Goal: Communication & Community: Answer question/provide support

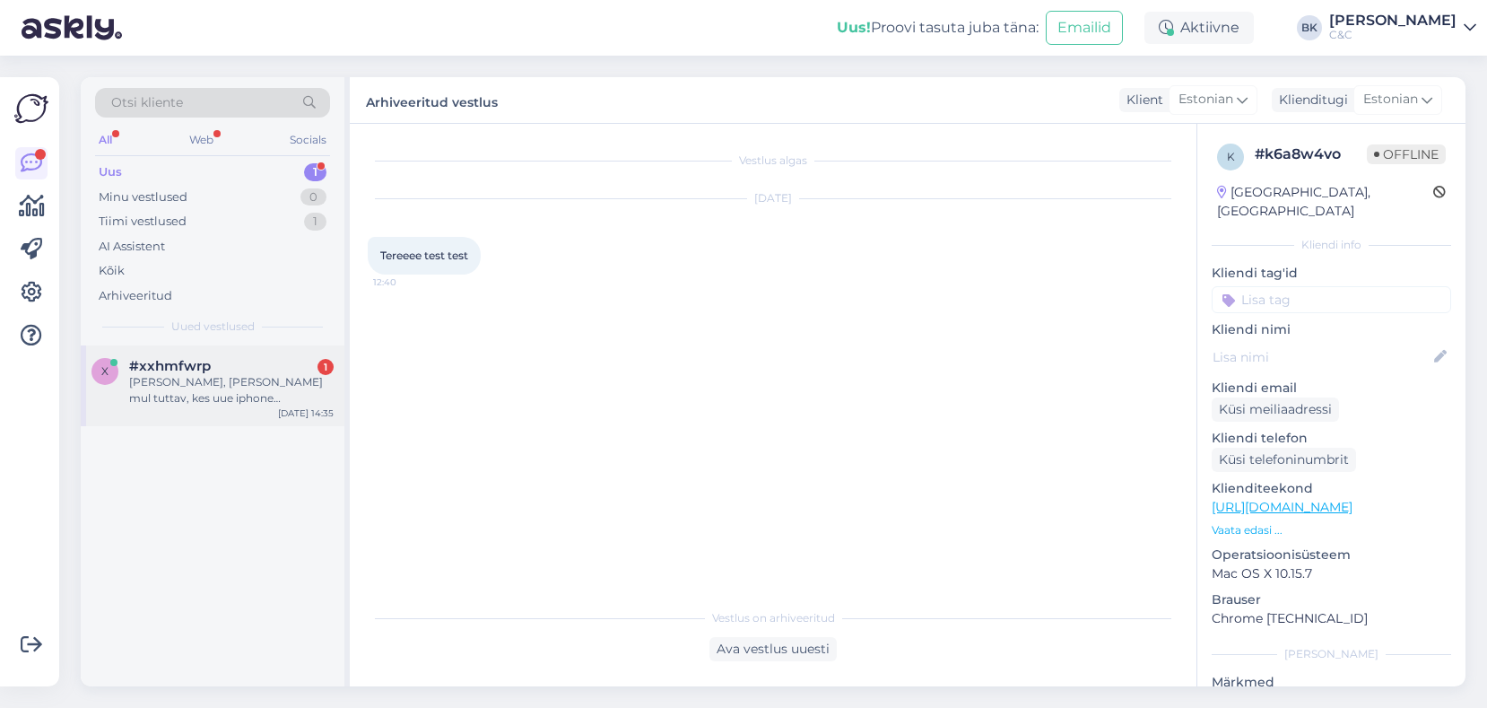
click at [217, 391] on div "[PERSON_NAME], [PERSON_NAME] mul tuttav, kes uue iphone [PERSON_NAME] päeva enn…" at bounding box center [231, 390] width 205 height 32
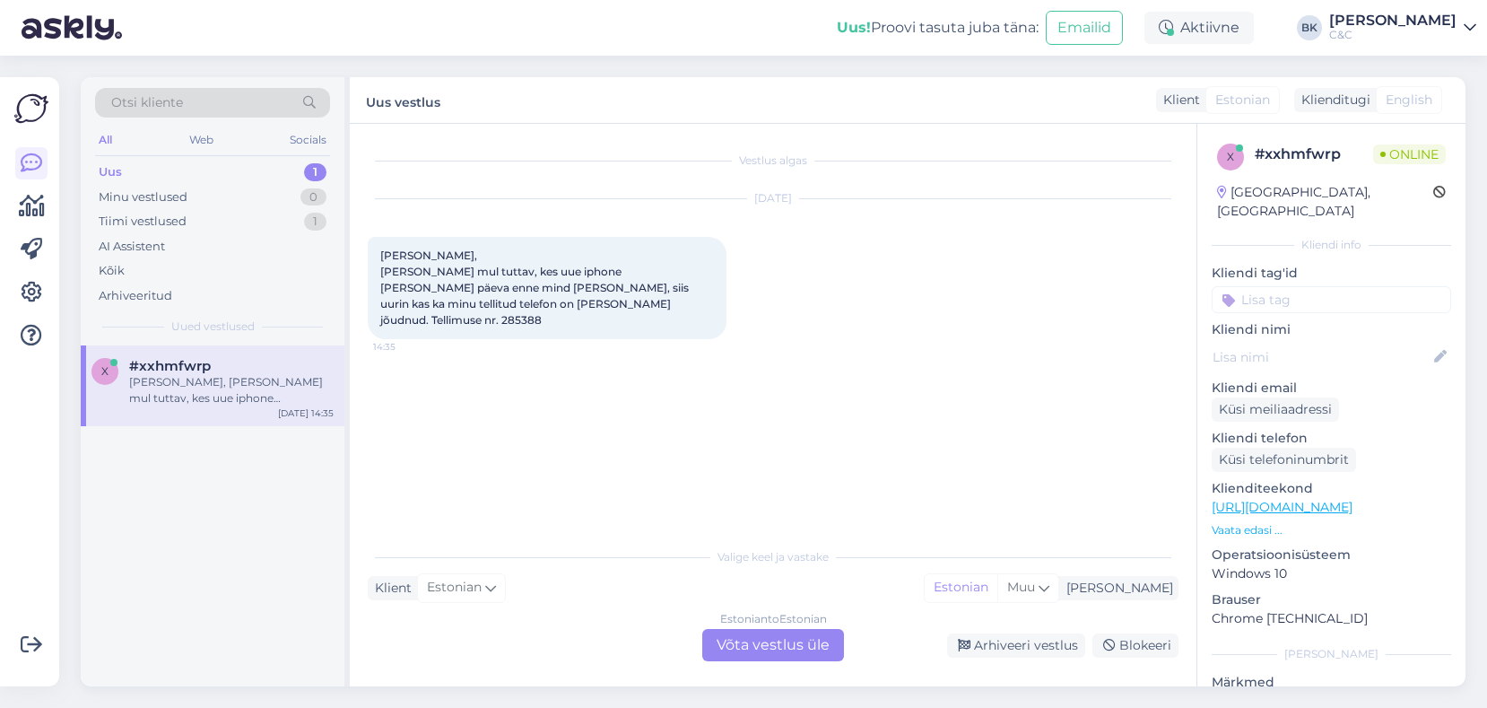
click at [563, 299] on span "[PERSON_NAME], [PERSON_NAME] mul tuttav, kes uue iphone [PERSON_NAME] päeva enn…" at bounding box center [535, 287] width 311 height 78
copy div "285388 14:35"
click at [746, 640] on div "Estonian to Estonian Võta vestlus üle" at bounding box center [773, 645] width 142 height 32
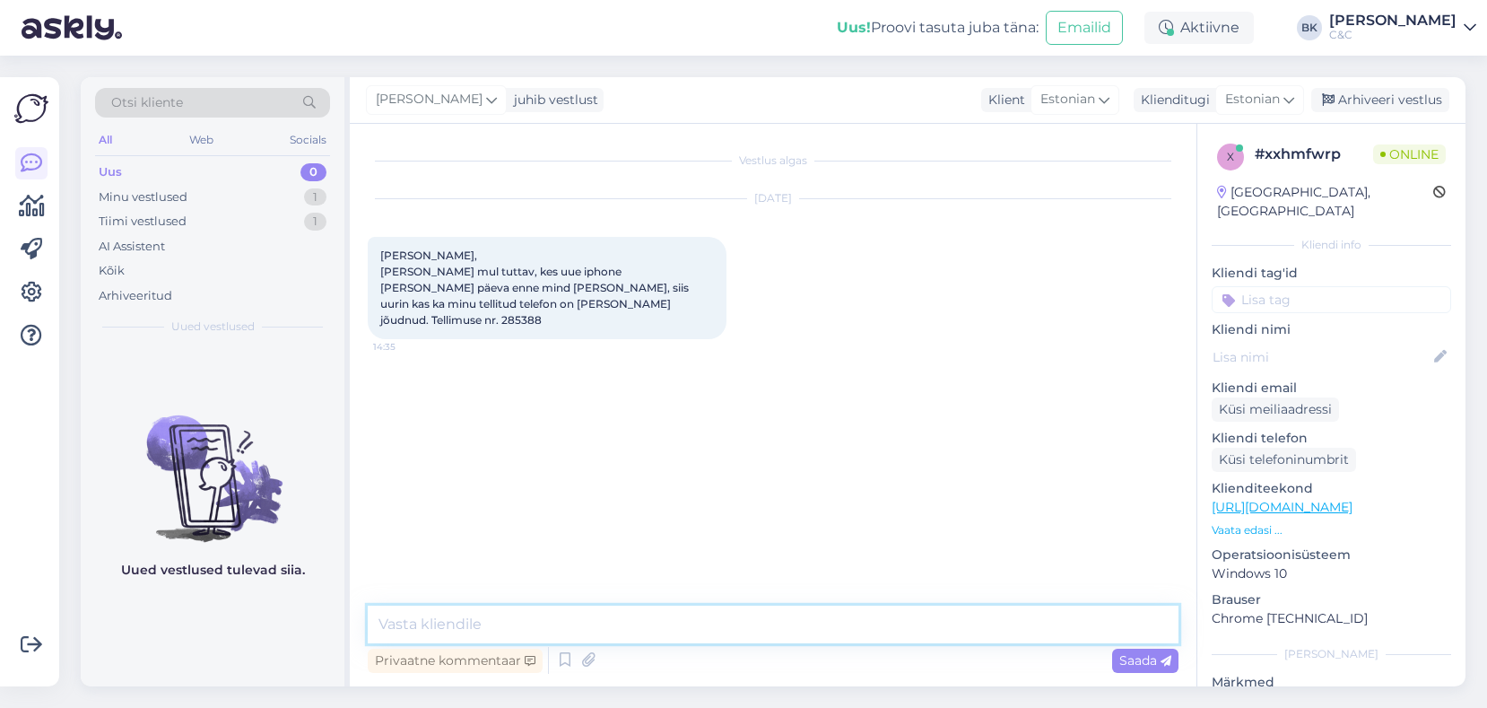
click at [657, 631] on textarea at bounding box center [773, 624] width 811 height 38
type textarea "Tere, üks moment ning vaatan kohe [PERSON_NAME] üle."
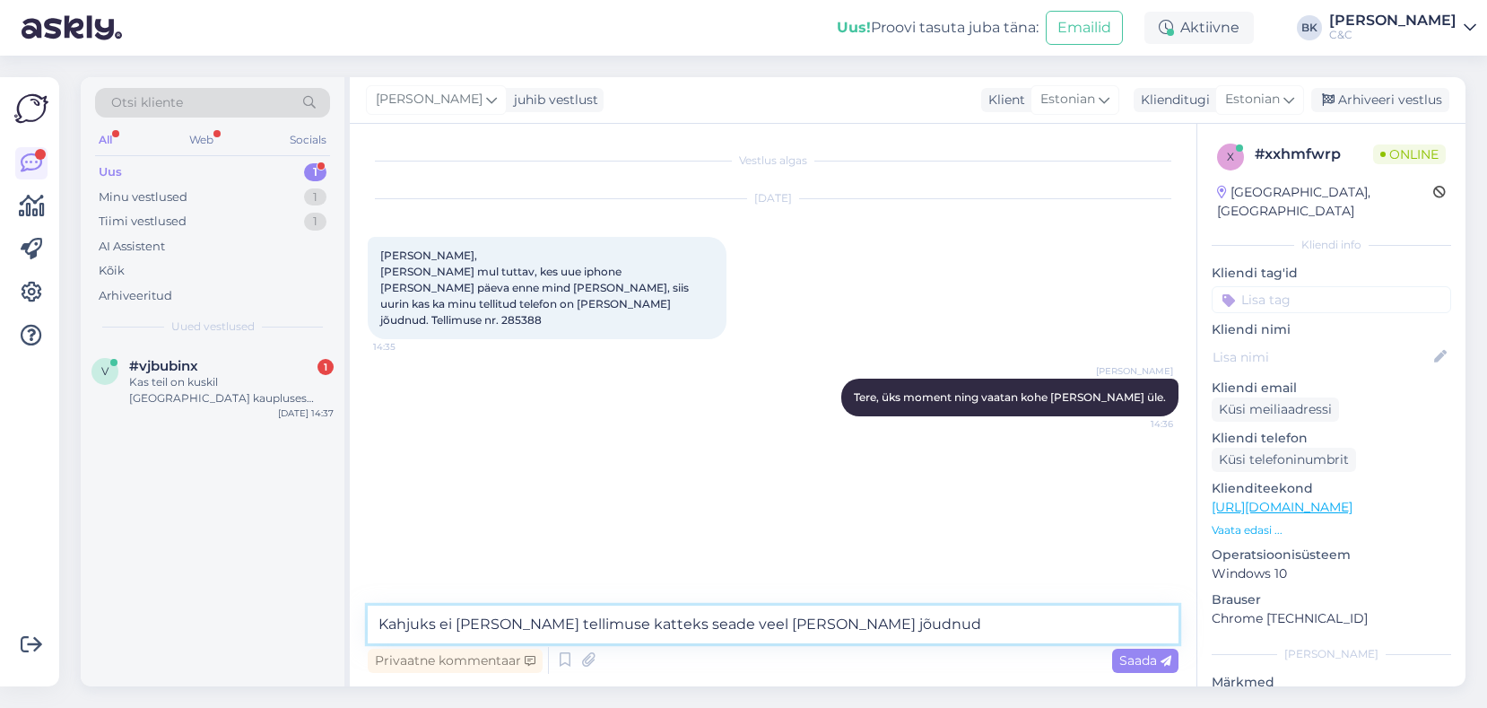
type textarea "Kahjuks ei [PERSON_NAME] tellimuse katteks seade veel [PERSON_NAME] jõudnud."
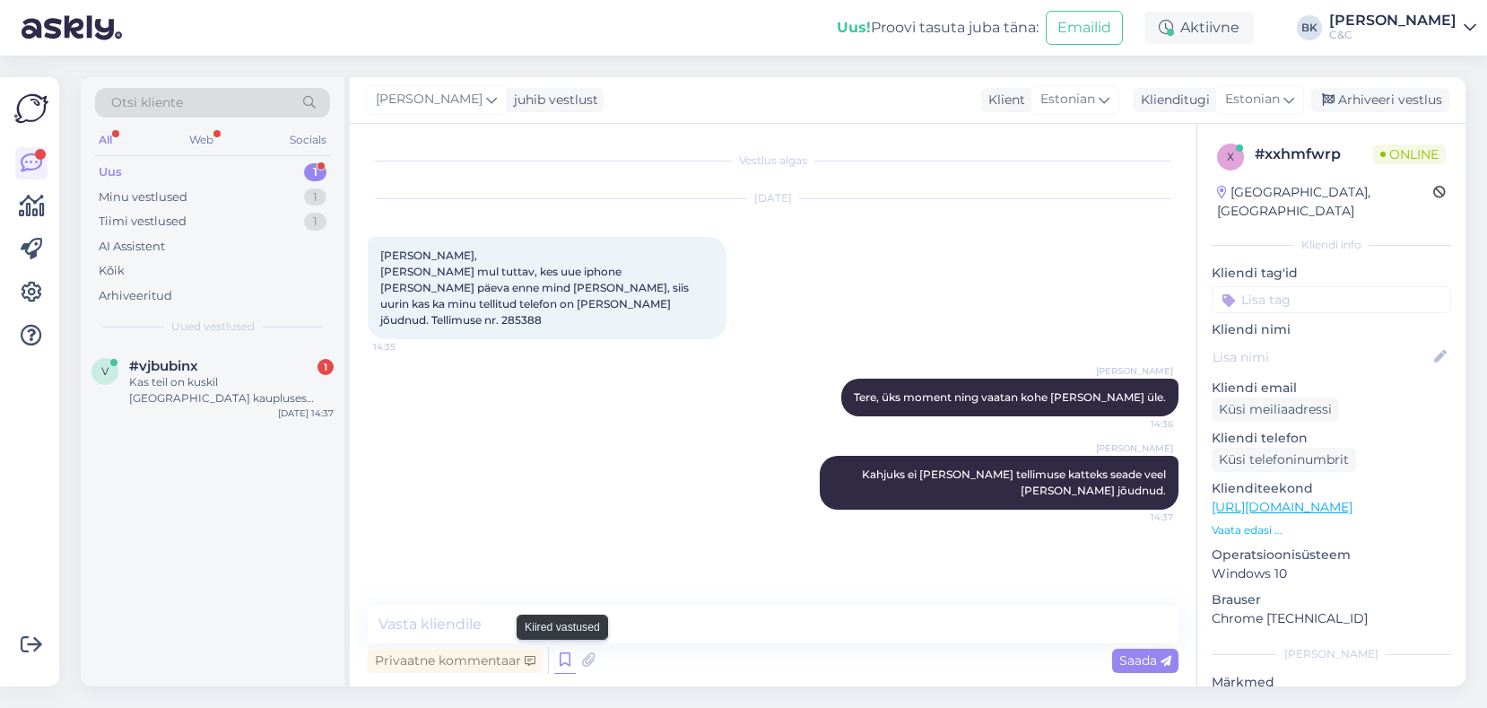
click at [571, 657] on icon at bounding box center [565, 660] width 22 height 27
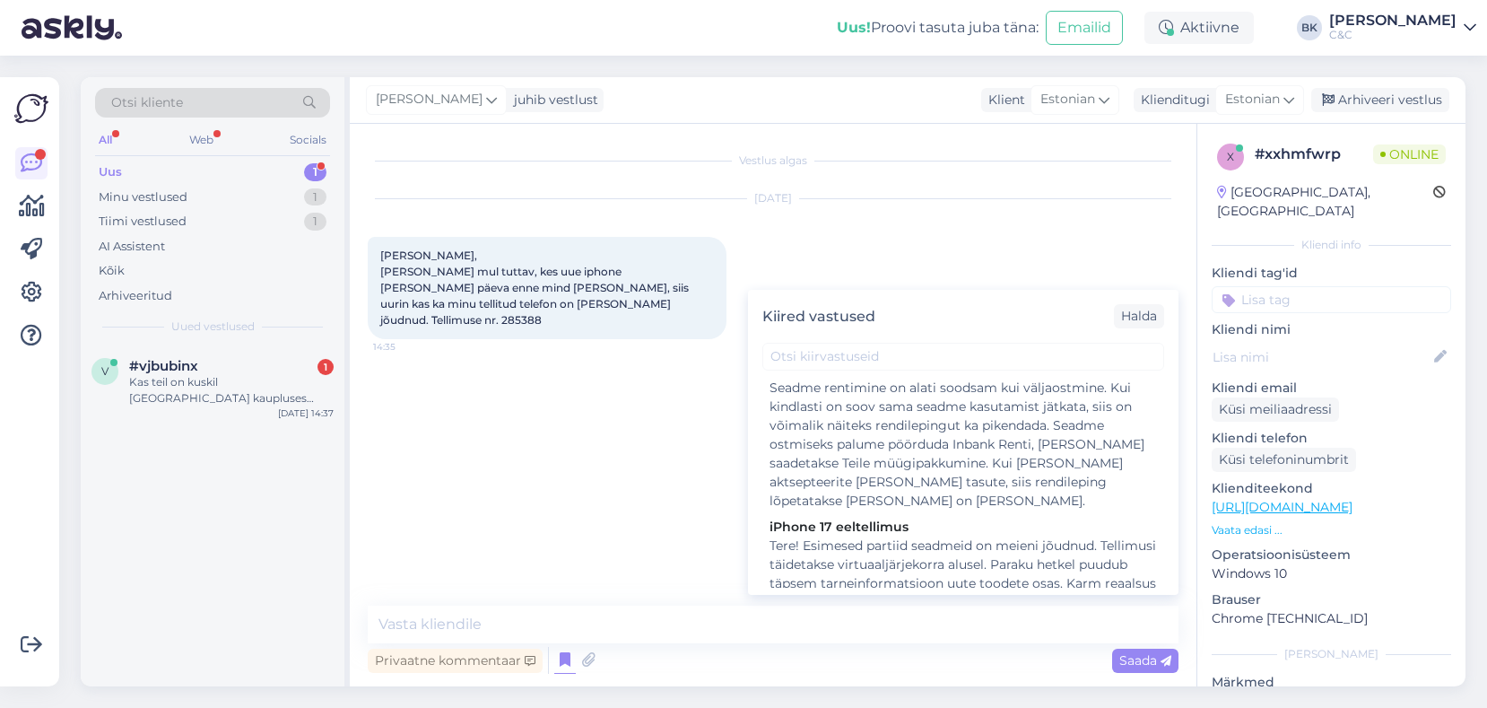
scroll to position [1346, 0]
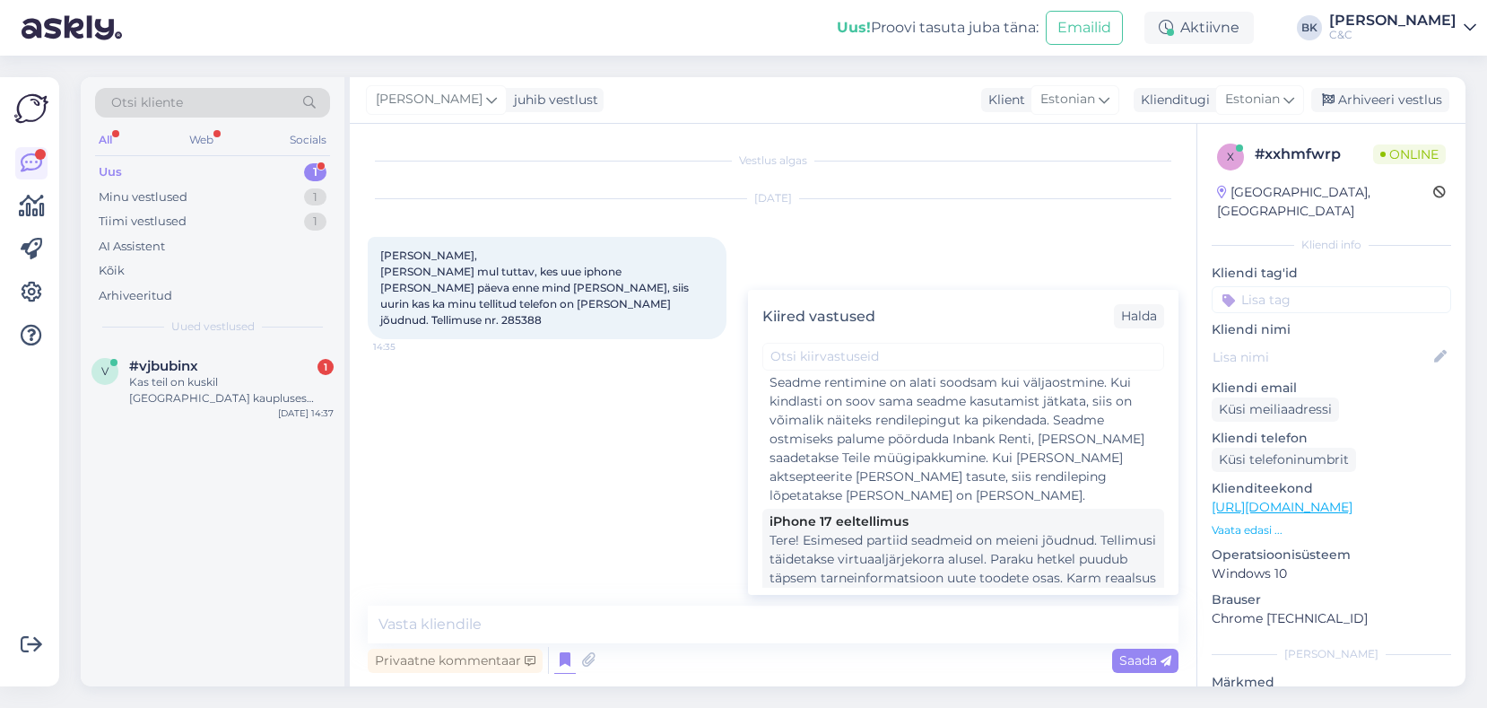
click at [887, 531] on div "Tere! Esimesed partiid seadmeid on meieni jõudnud. Tellimusi täidetakse virtuaa…" at bounding box center [963, 681] width 387 height 301
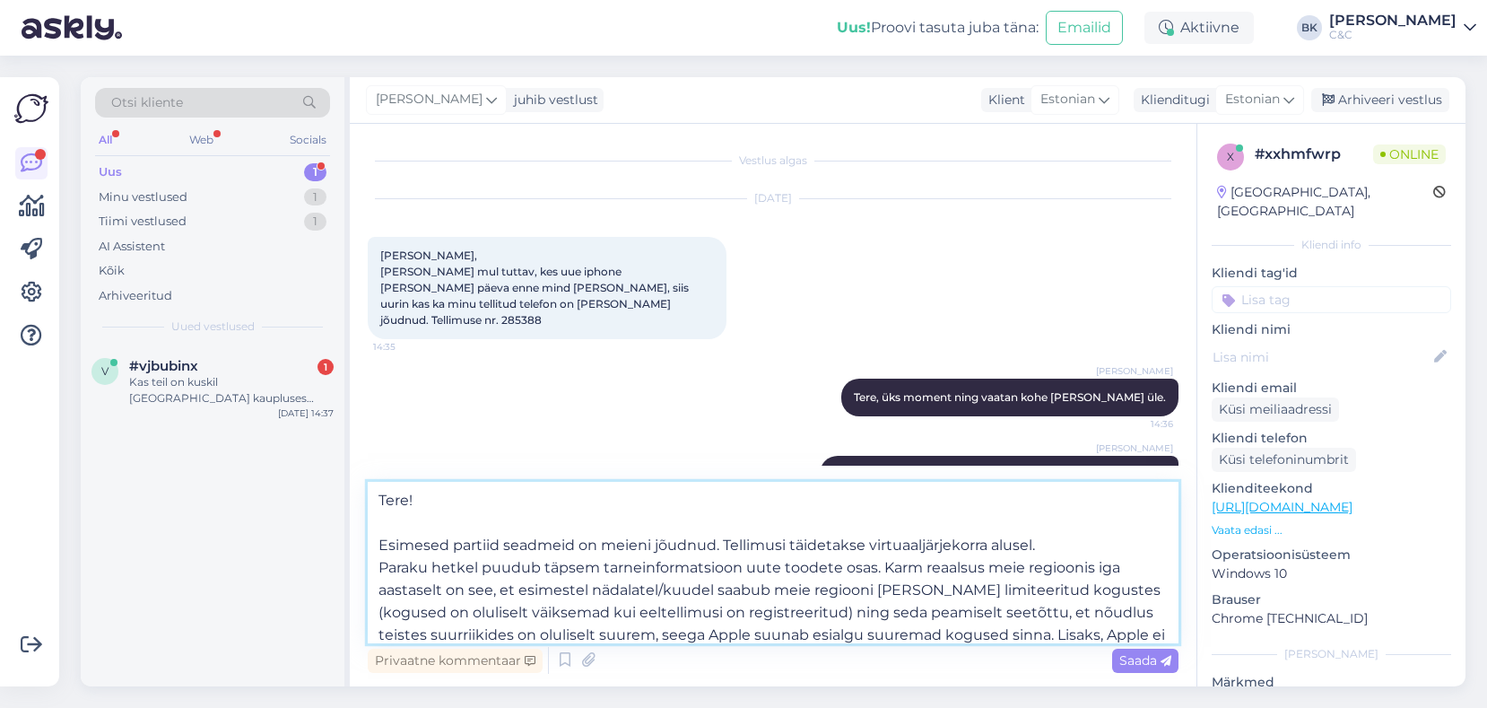
click at [378, 539] on textarea "Tere! Esimesed partiid seadmeid on meieni jõudnud. Tellimusi täidetakse virtuaa…" at bounding box center [773, 562] width 811 height 161
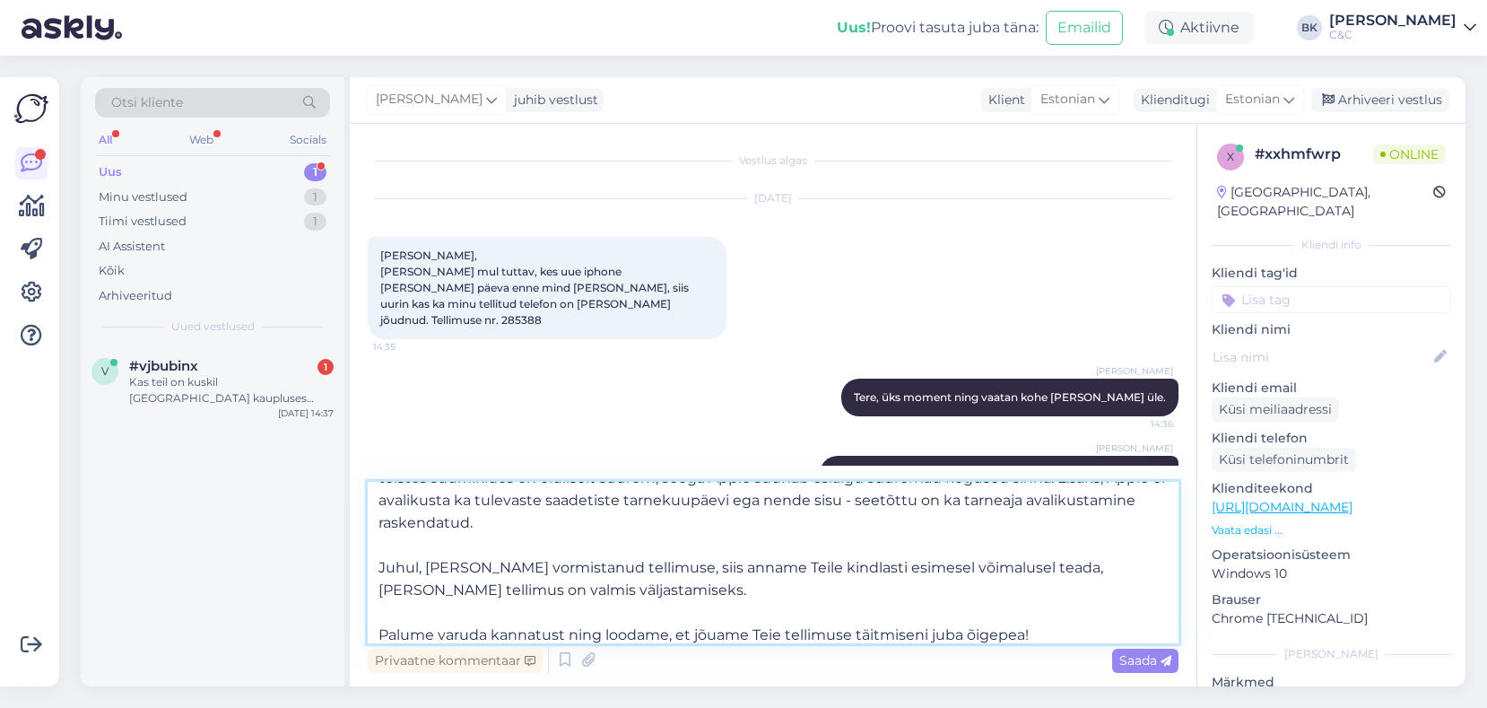
scroll to position [122, 0]
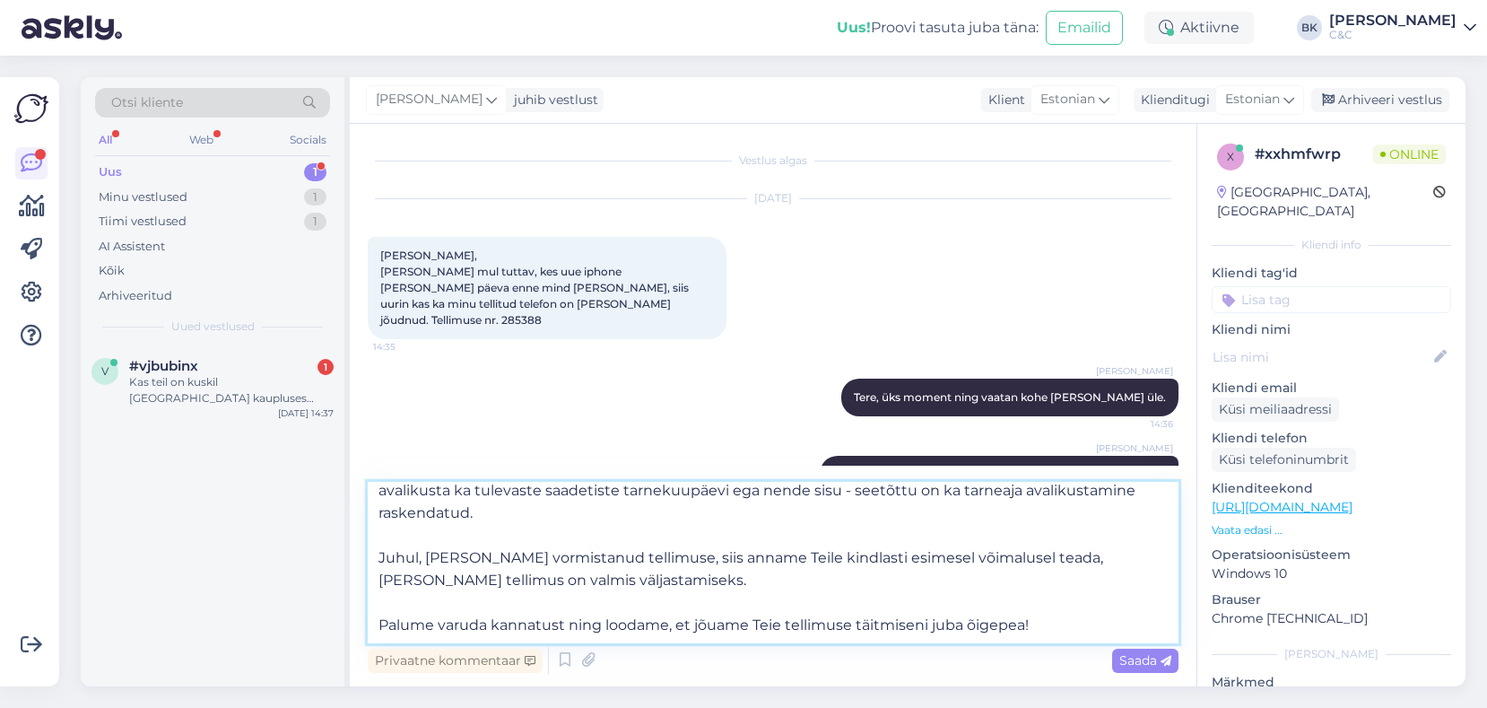
drag, startPoint x: 608, startPoint y: 579, endPoint x: 371, endPoint y: 561, distance: 237.6
click at [371, 561] on textarea "Esimesed partiid seadmeid on meieni jõudnud. Tellimusi täidetakse virtuaaljärje…" at bounding box center [773, 562] width 811 height 161
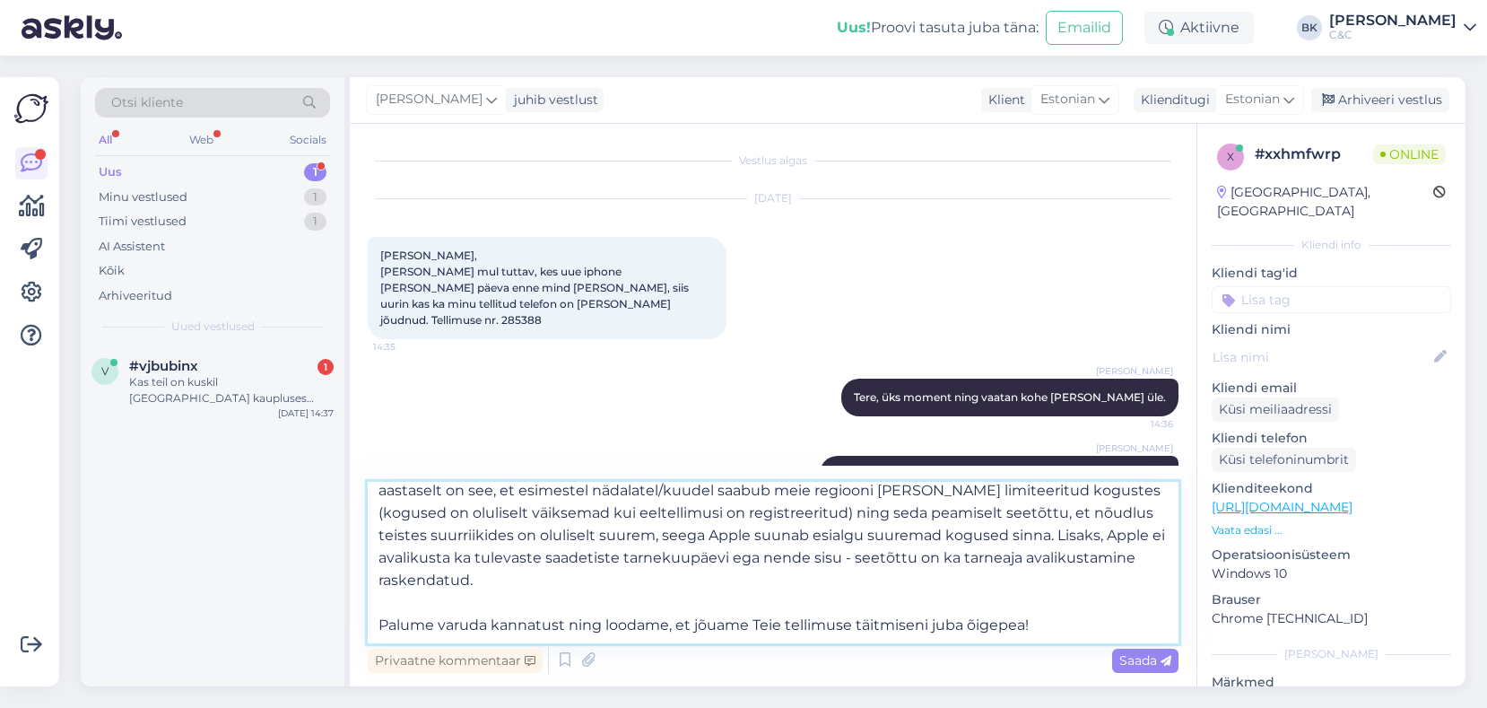
scroll to position [55, 0]
type textarea "Esimesed partiid seadmeid on meieni jõudnud. Tellimusi täidetakse virtuaaljärje…"
click at [1148, 662] on span "Saada" at bounding box center [1145, 660] width 52 height 16
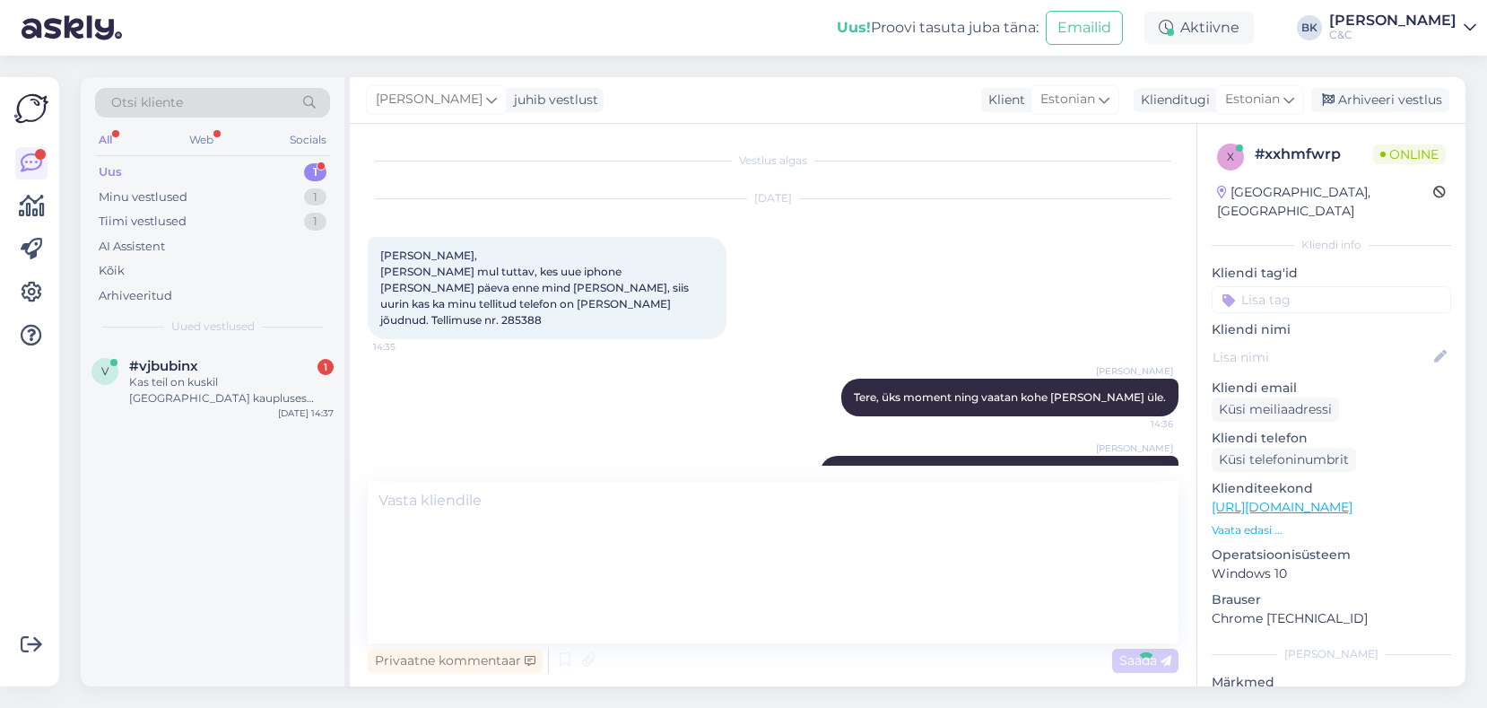
scroll to position [0, 0]
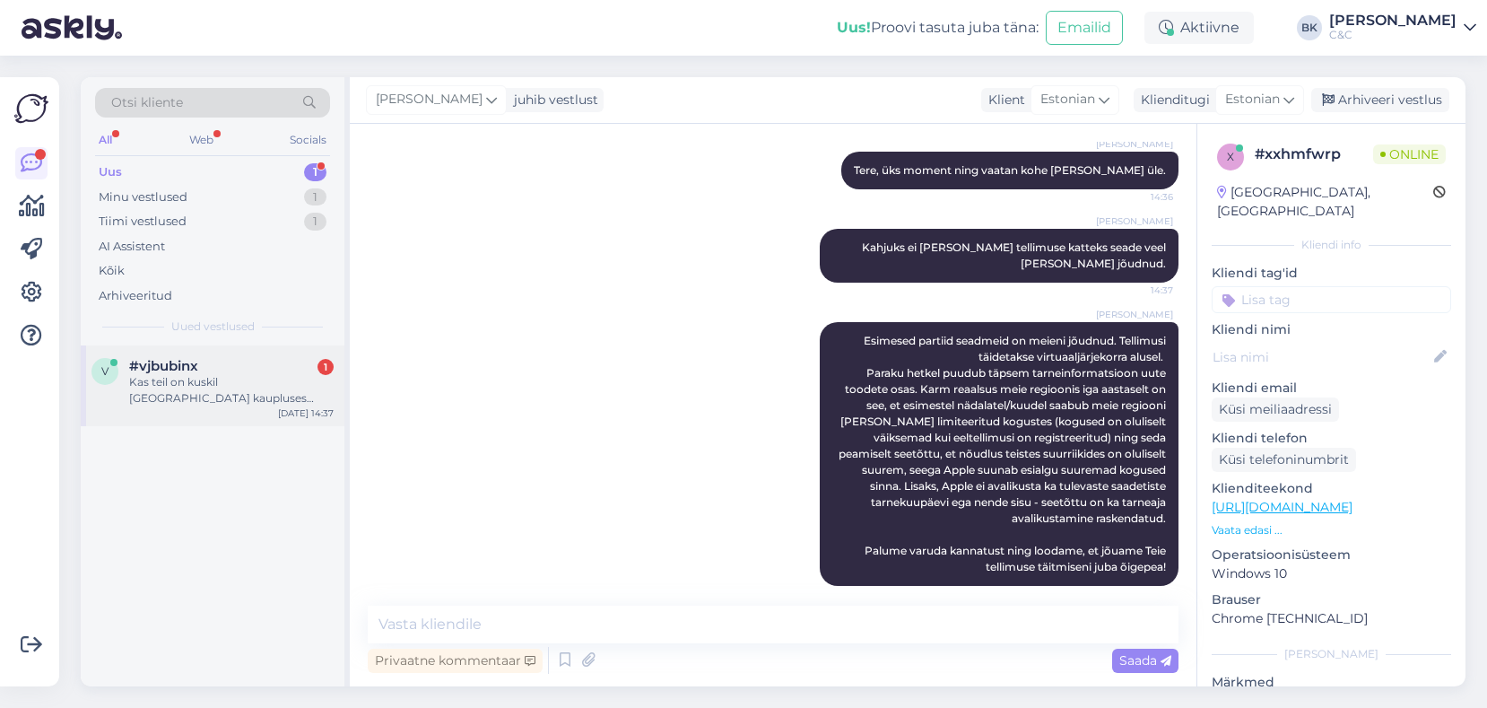
click at [257, 374] on div "Kas teil on kuskil [GEOGRAPHIC_DATA] kaupluses kohe saadaval pro 3 kõlarid" at bounding box center [231, 390] width 205 height 32
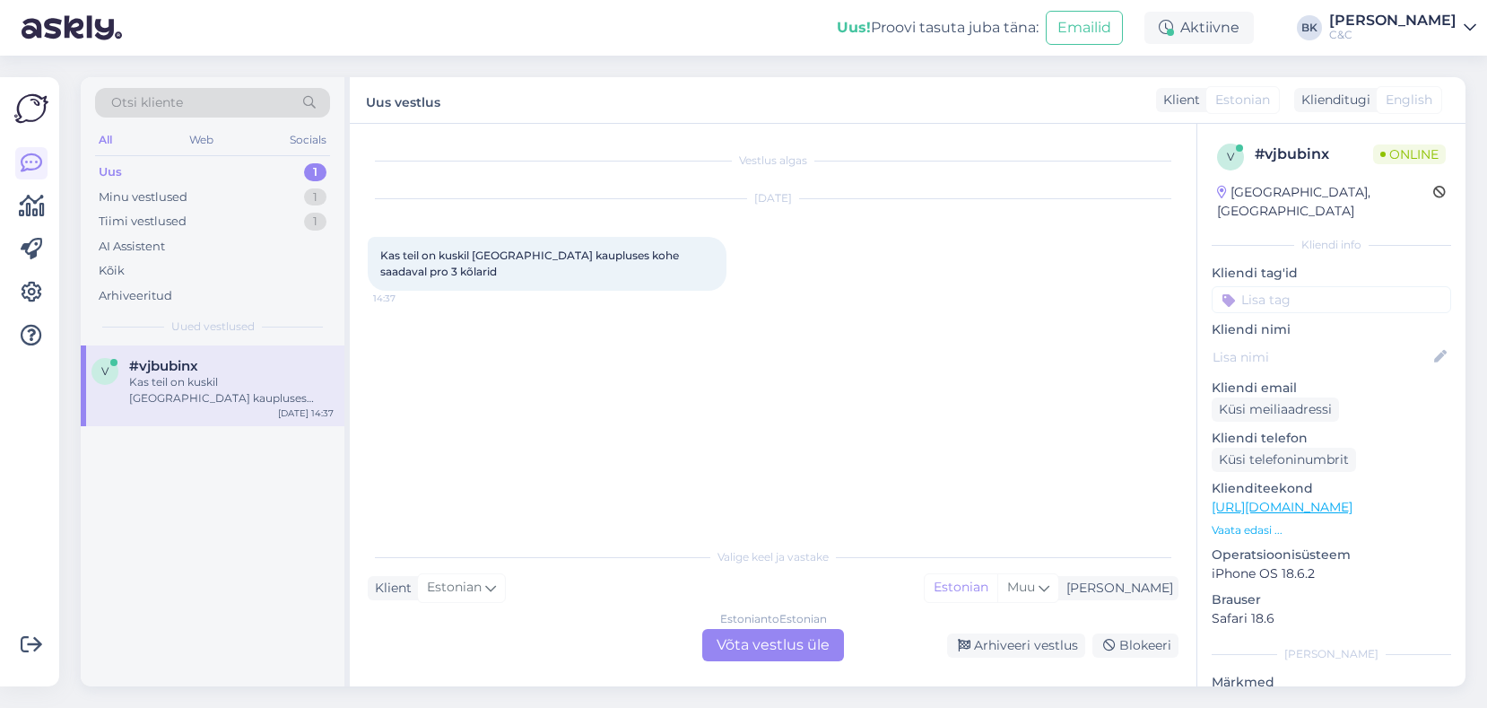
click at [744, 641] on div "Estonian to Estonian Võta vestlus üle" at bounding box center [773, 645] width 142 height 32
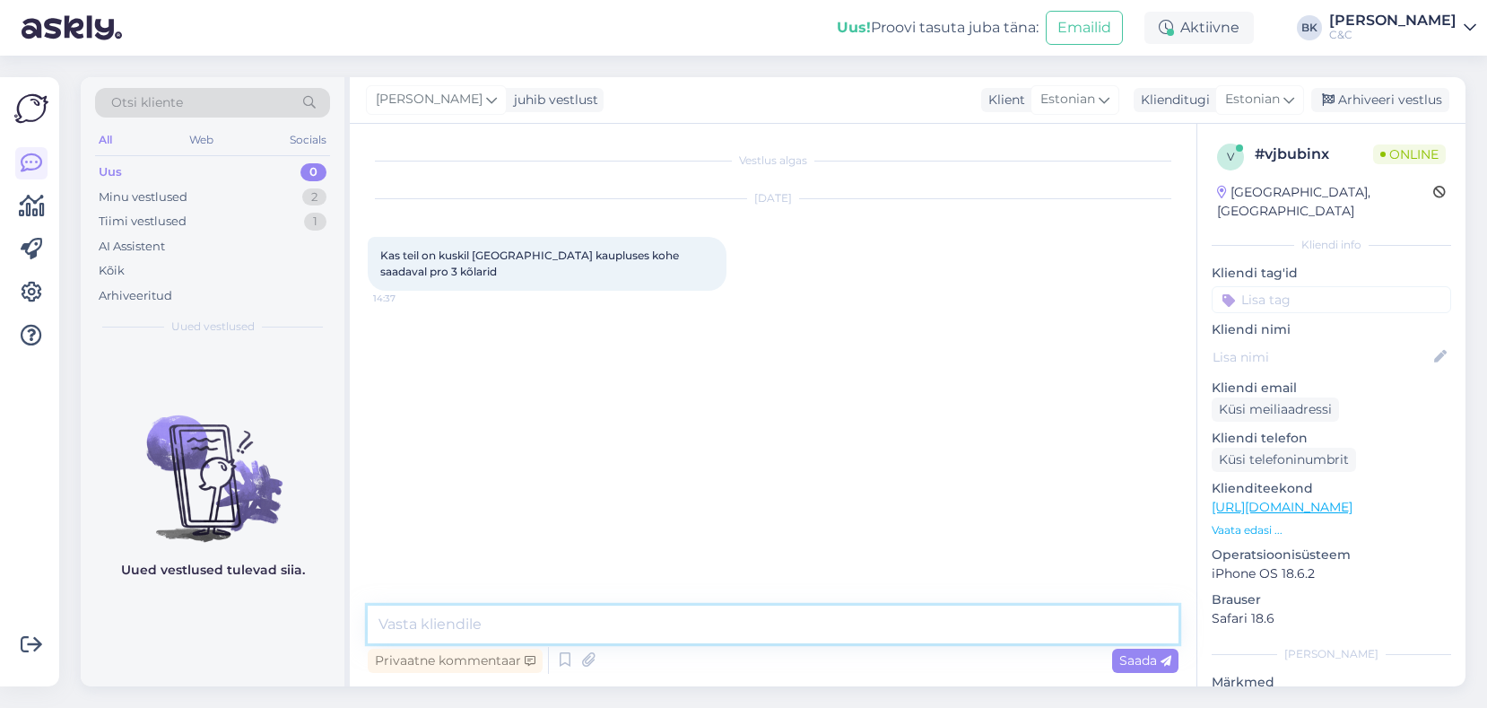
click at [707, 639] on textarea at bounding box center [773, 624] width 811 height 38
type textarea "T"
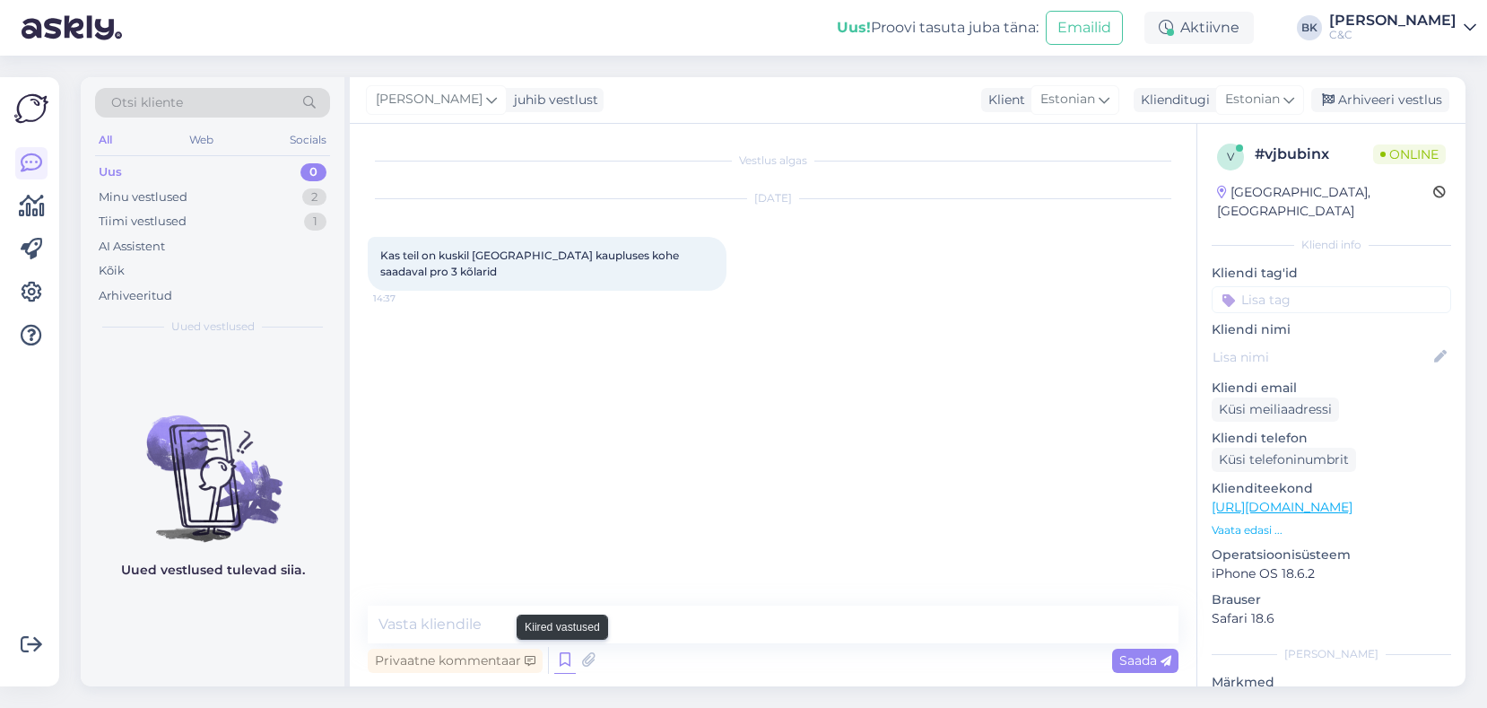
click at [566, 657] on icon at bounding box center [565, 660] width 22 height 27
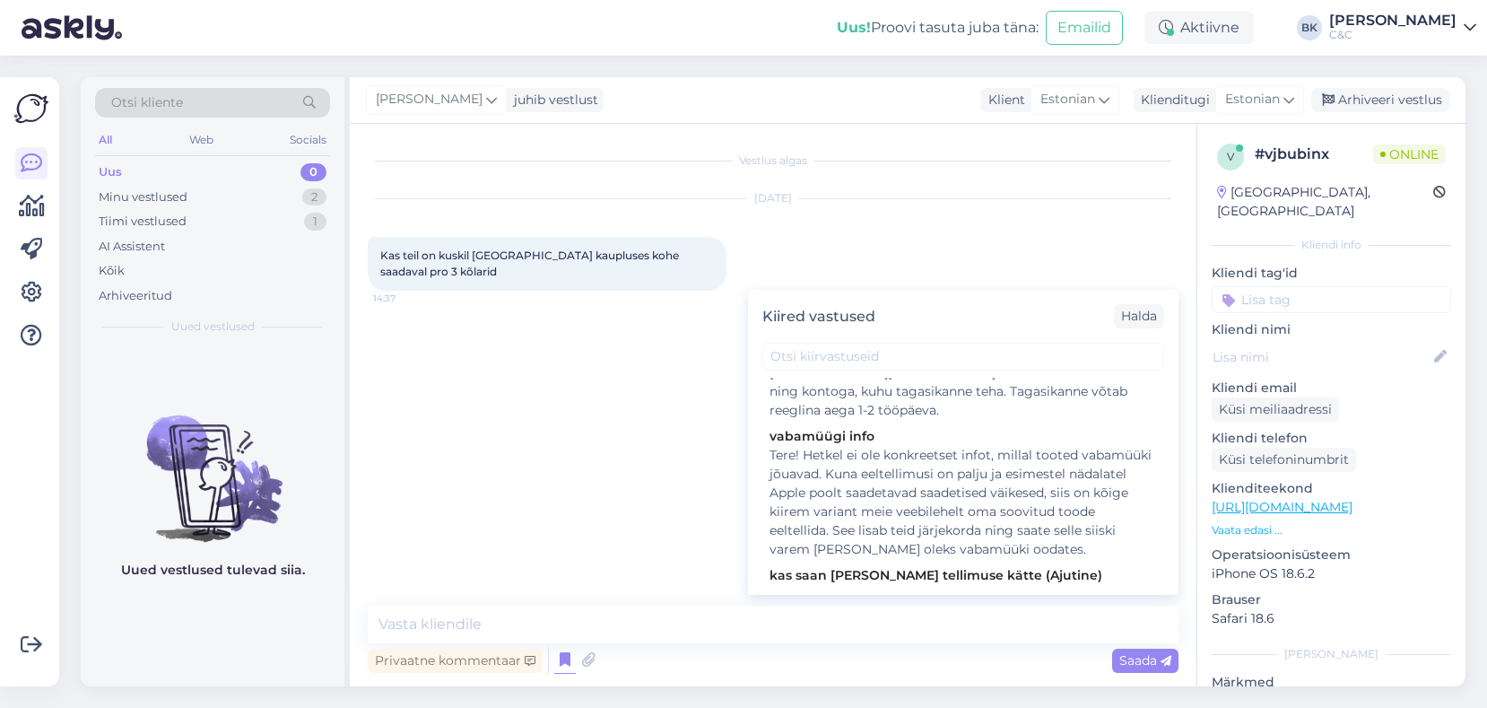
scroll to position [213, 0]
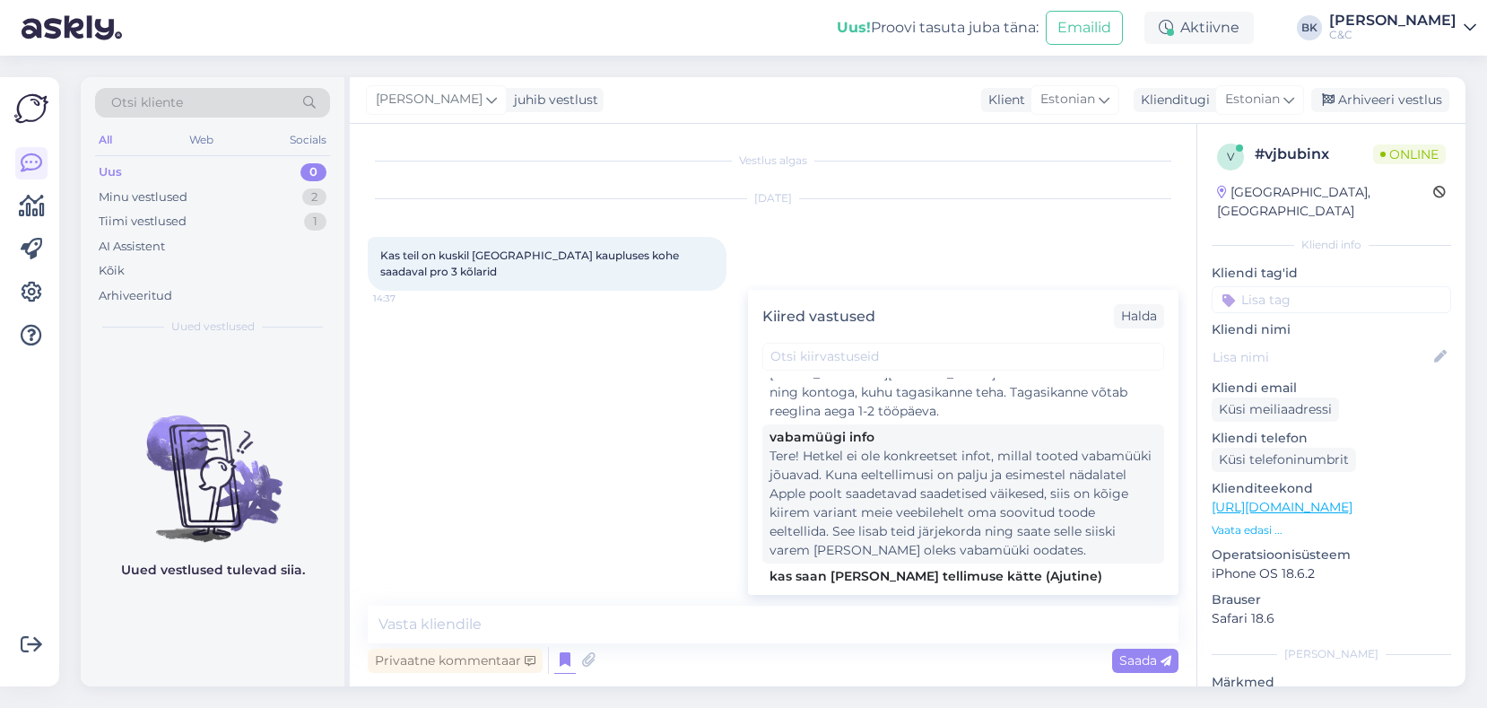
click at [967, 529] on div "Tere! Hetkel ei ole konkreetset infot, millal tooted vabamüüki jõuavad. Kuna ee…" at bounding box center [963, 503] width 387 height 113
type textarea "Tere! Hetkel ei ole konkreetset infot, millal tooted vabamüüki jõuavad. Kuna ee…"
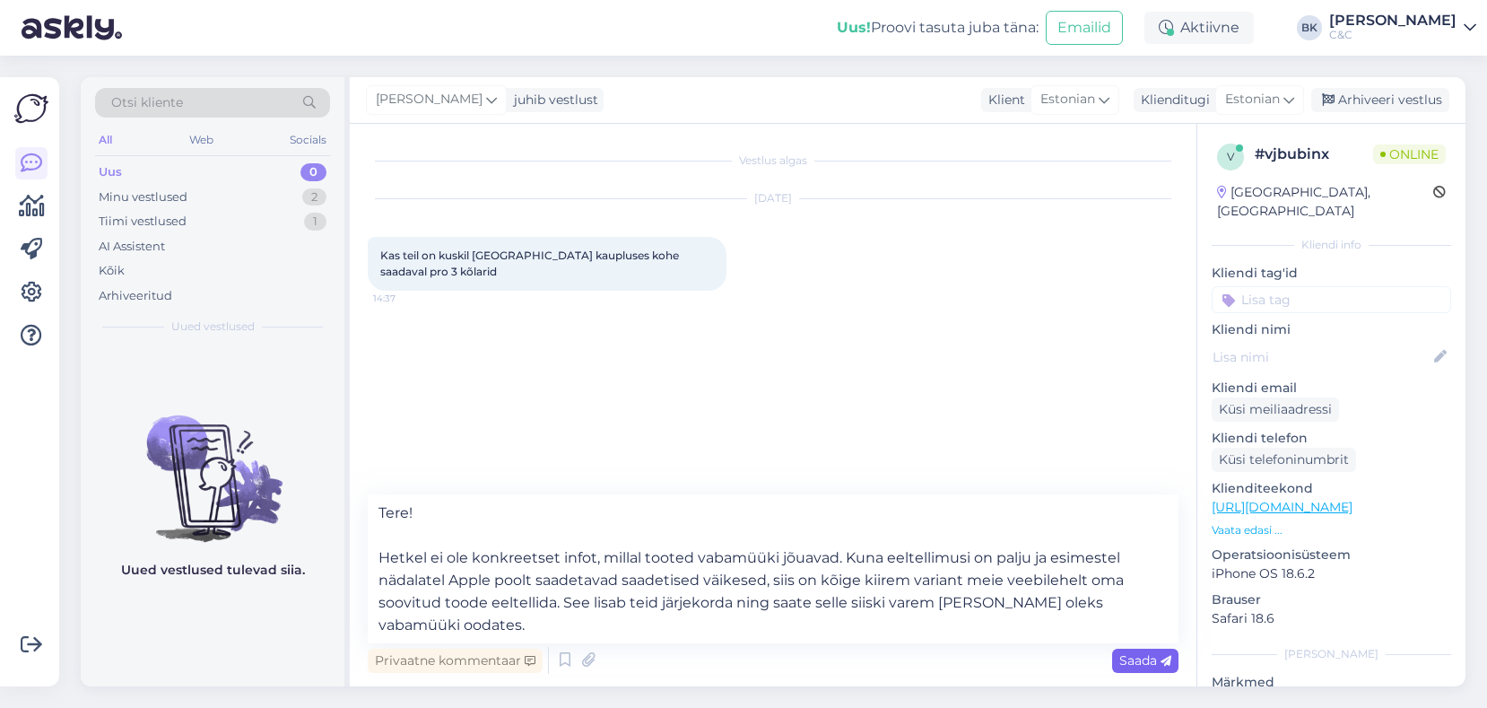
click at [1128, 662] on span "Saada" at bounding box center [1145, 660] width 52 height 16
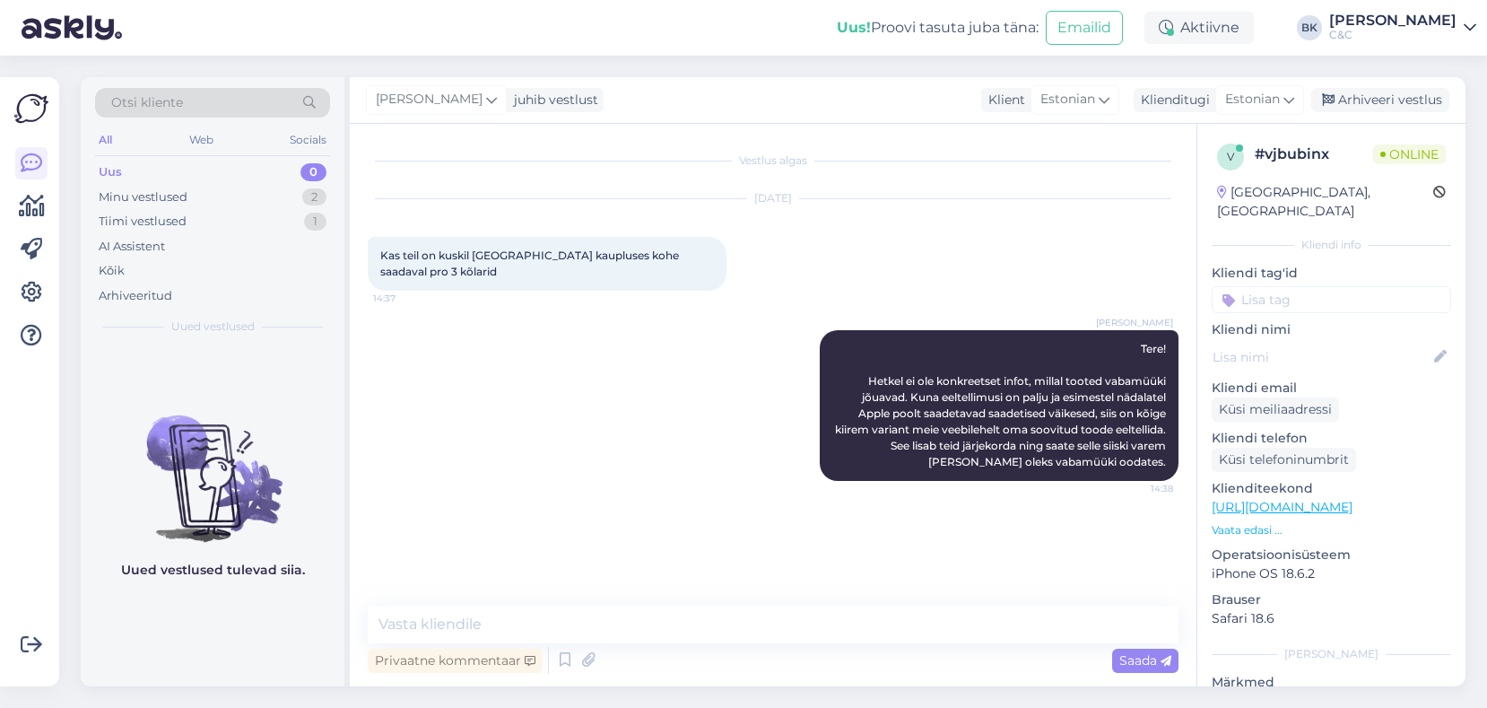
scroll to position [0, 0]
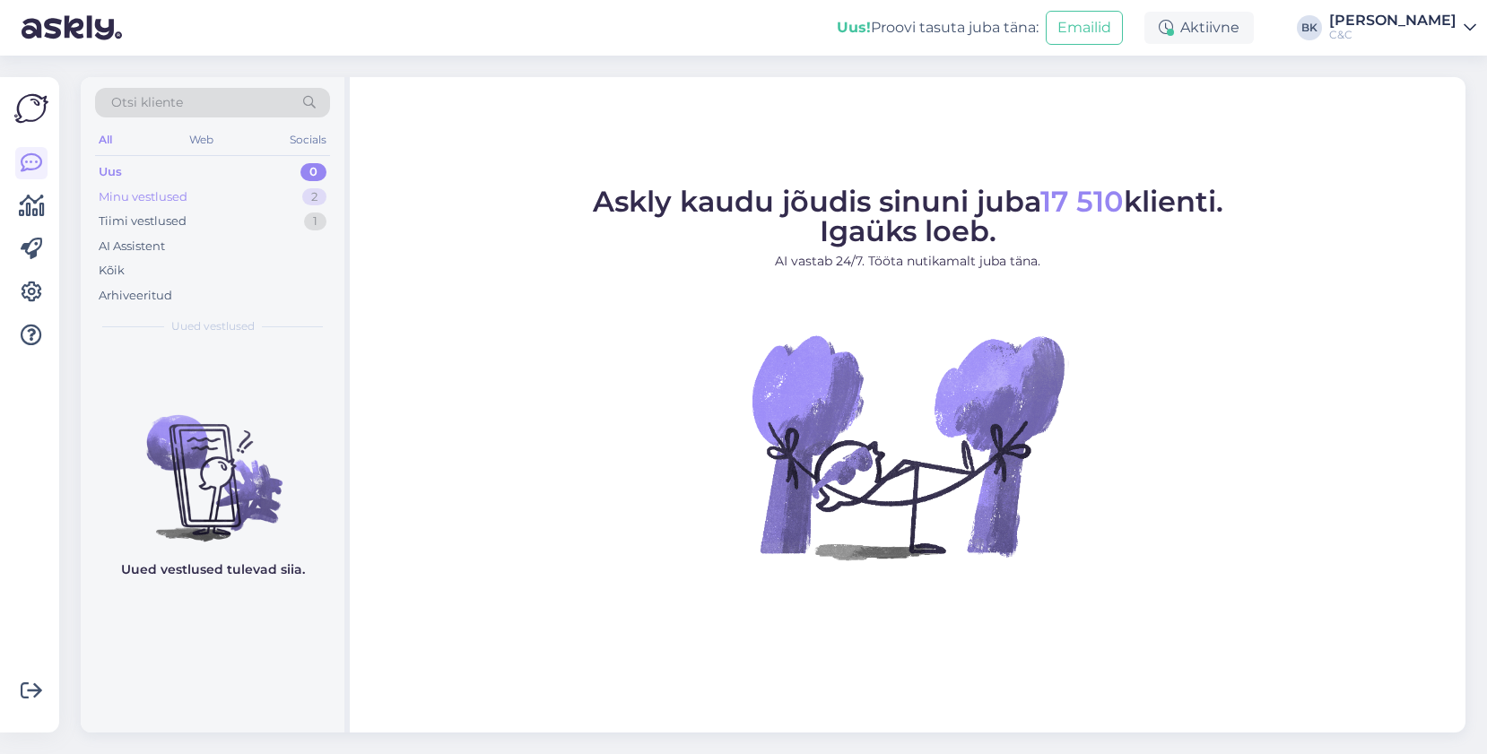
click at [264, 199] on div "Minu vestlused 2" at bounding box center [212, 197] width 235 height 25
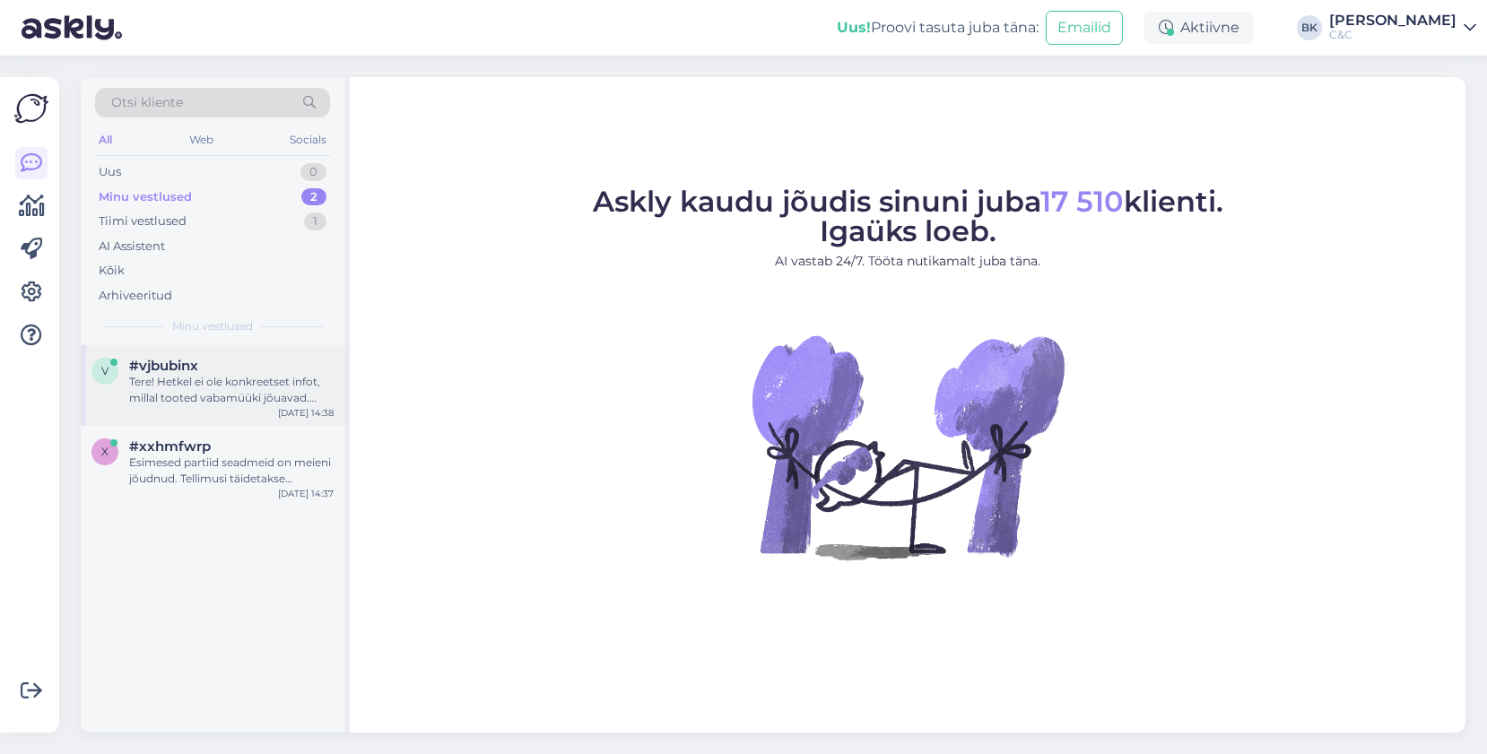
click at [259, 365] on div "#vjbubinx" at bounding box center [231, 366] width 205 height 16
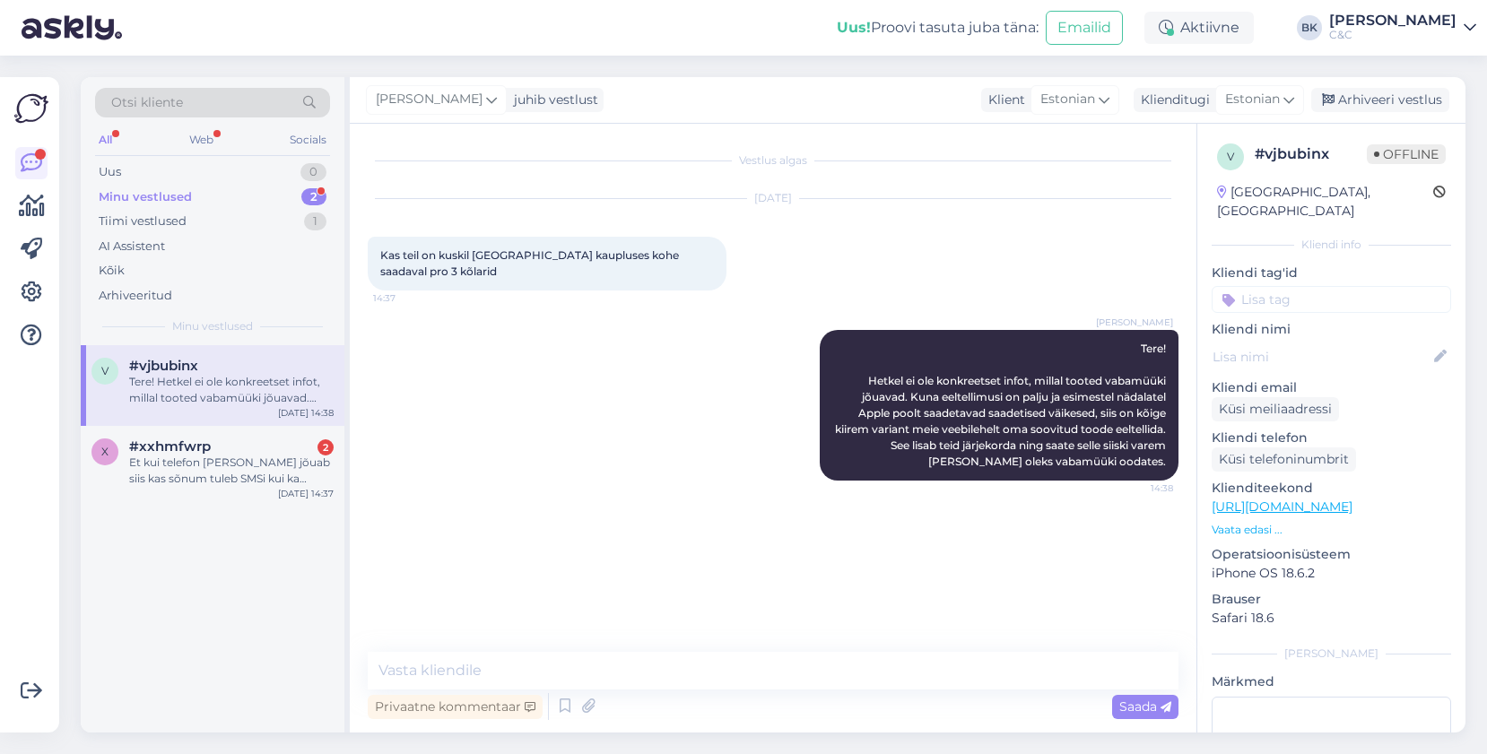
click at [284, 199] on div "Minu vestlused 2" at bounding box center [212, 197] width 235 height 25
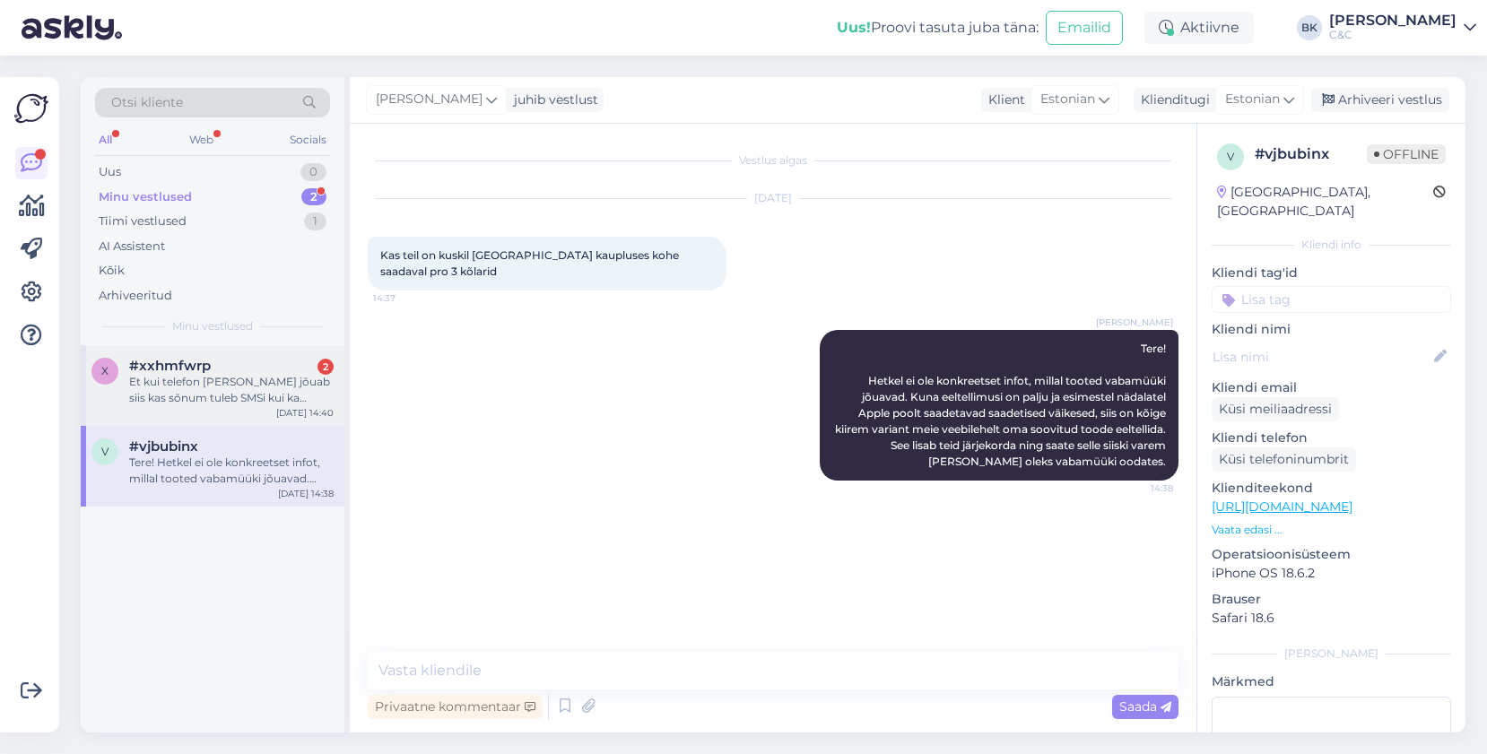
click at [261, 352] on div "x #xxhmfwrp 2 Et kui telefon [PERSON_NAME] jõuab siis kas sõnum tuleb SMSi kui …" at bounding box center [213, 385] width 264 height 81
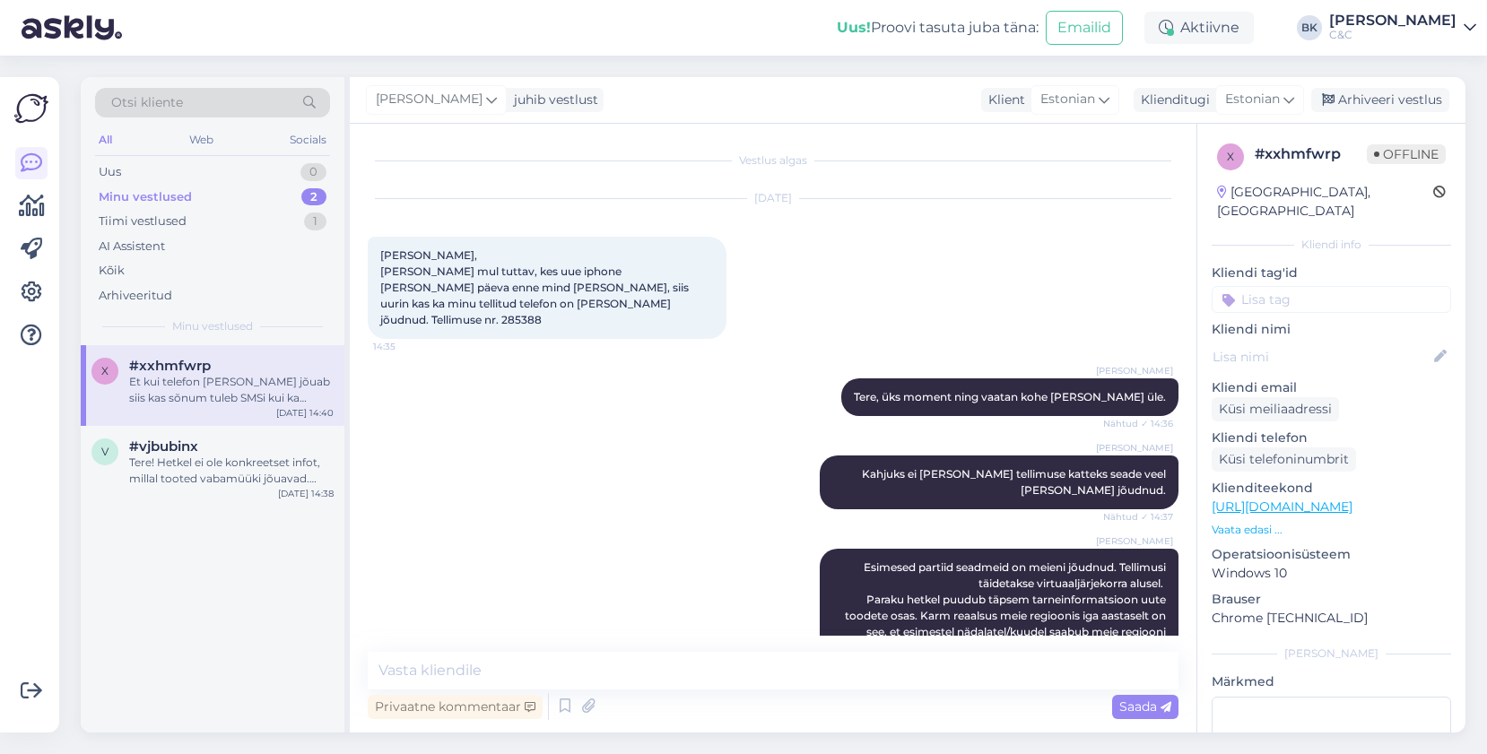
scroll to position [351, 0]
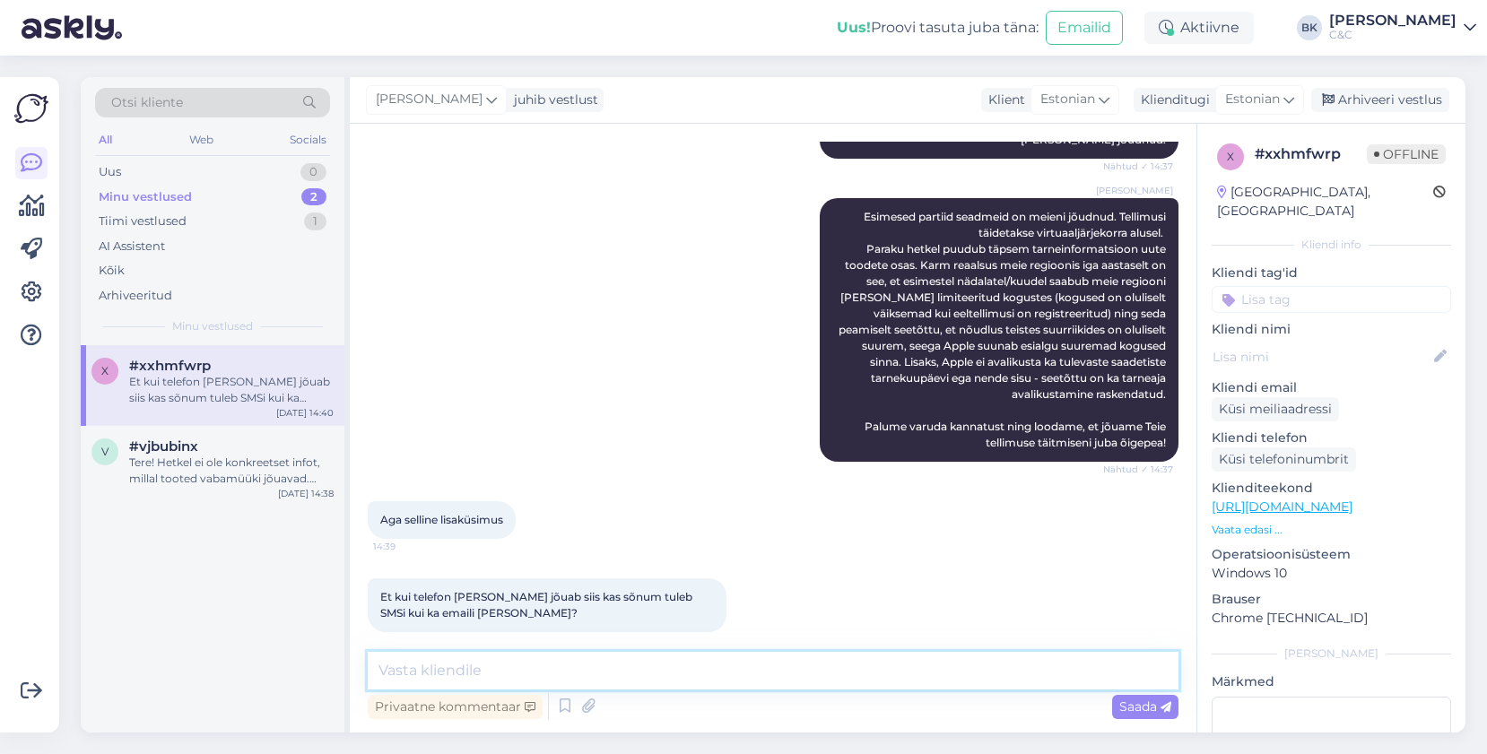
click at [494, 668] on textarea at bounding box center [773, 671] width 811 height 38
type textarea "Oleneb salongist aga tihti [PERSON_NAME] saadetakse email või SMS, mõned salong…"
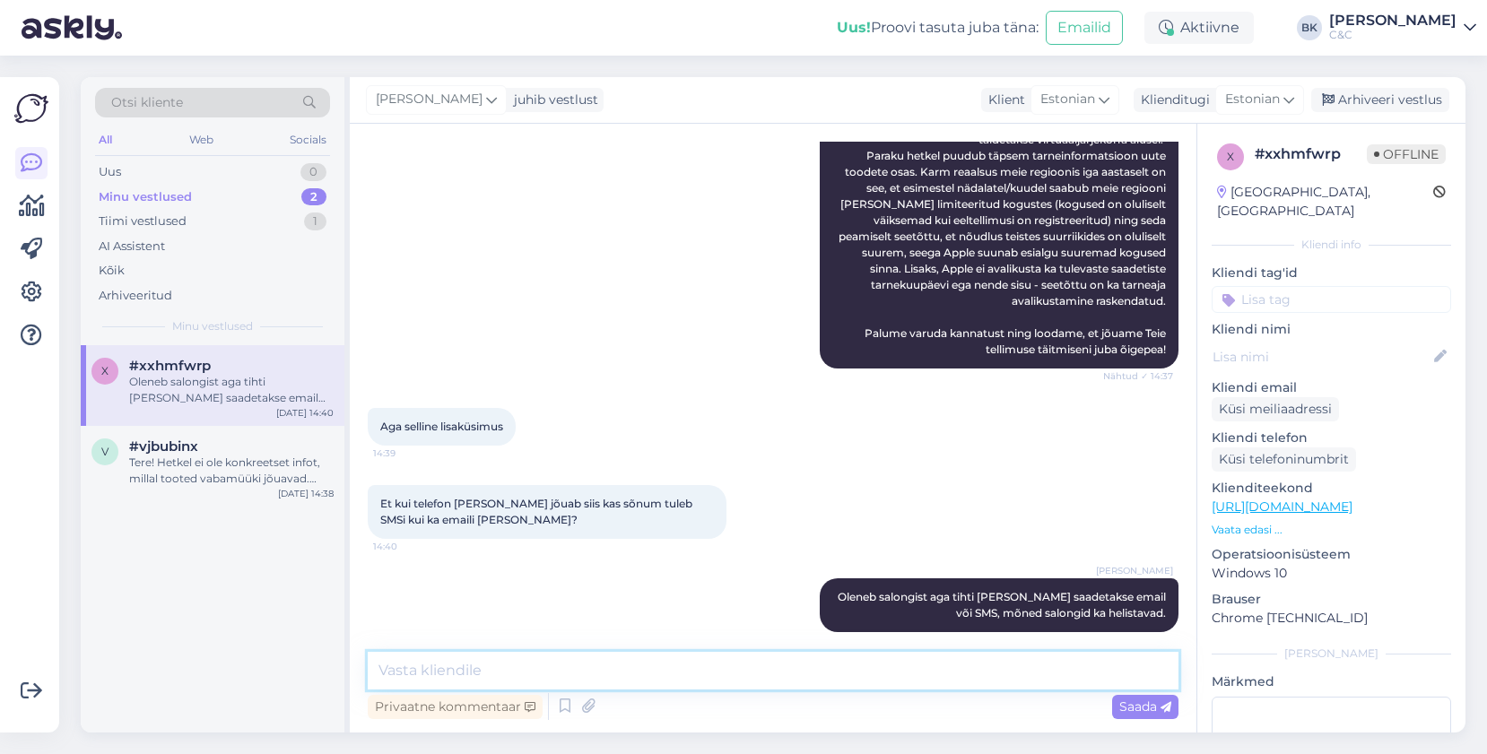
click at [599, 679] on textarea at bounding box center [773, 671] width 811 height 38
click at [631, 698] on div "Privaatne kommentaar Saada" at bounding box center [773, 707] width 811 height 34
click at [304, 471] on div "Tere! Hetkel ei ole konkreetset infot, millal tooted vabamüüki jõuavad. Kuna ee…" at bounding box center [231, 471] width 205 height 32
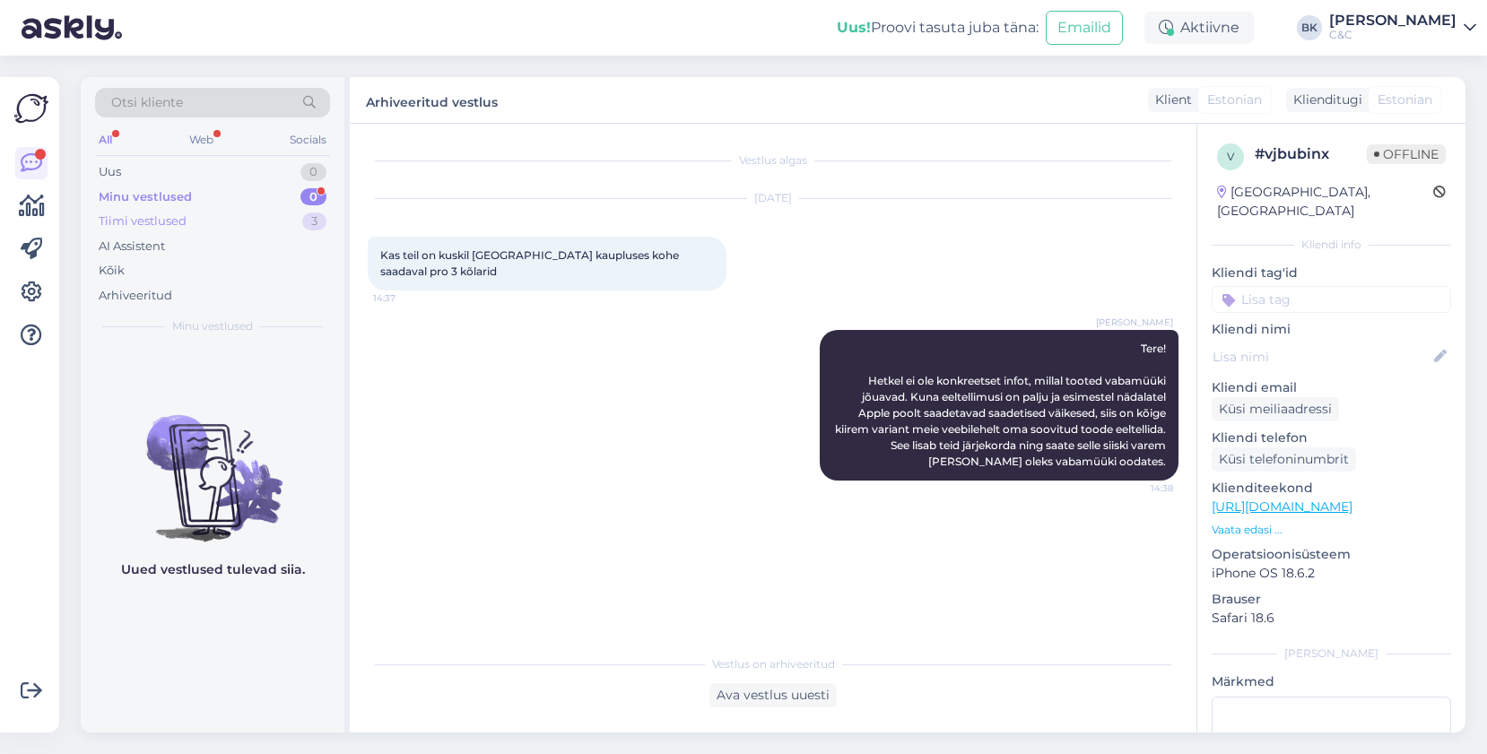
click at [214, 221] on div "Tiimi vestlused 3" at bounding box center [212, 221] width 235 height 25
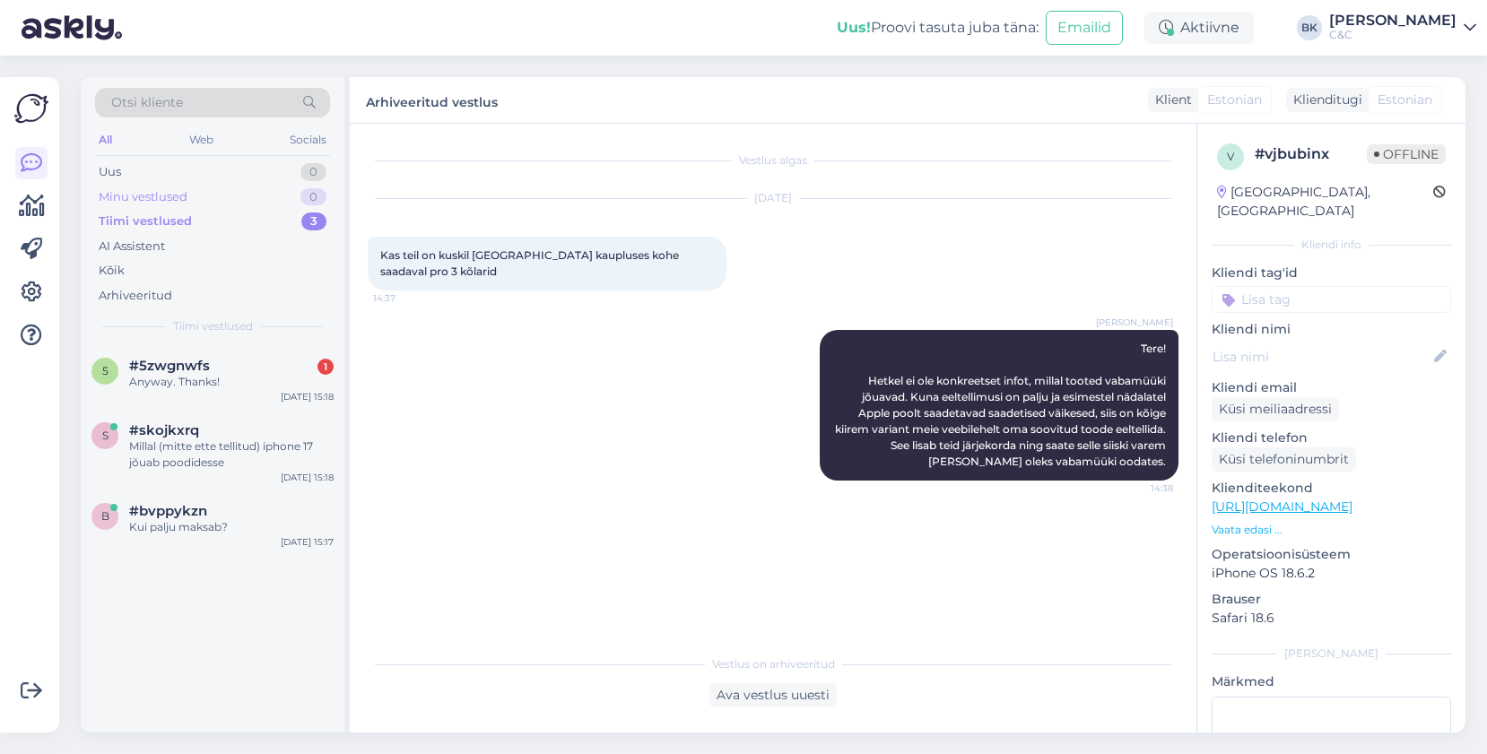
click at [239, 193] on div "Minu vestlused 0" at bounding box center [212, 197] width 235 height 25
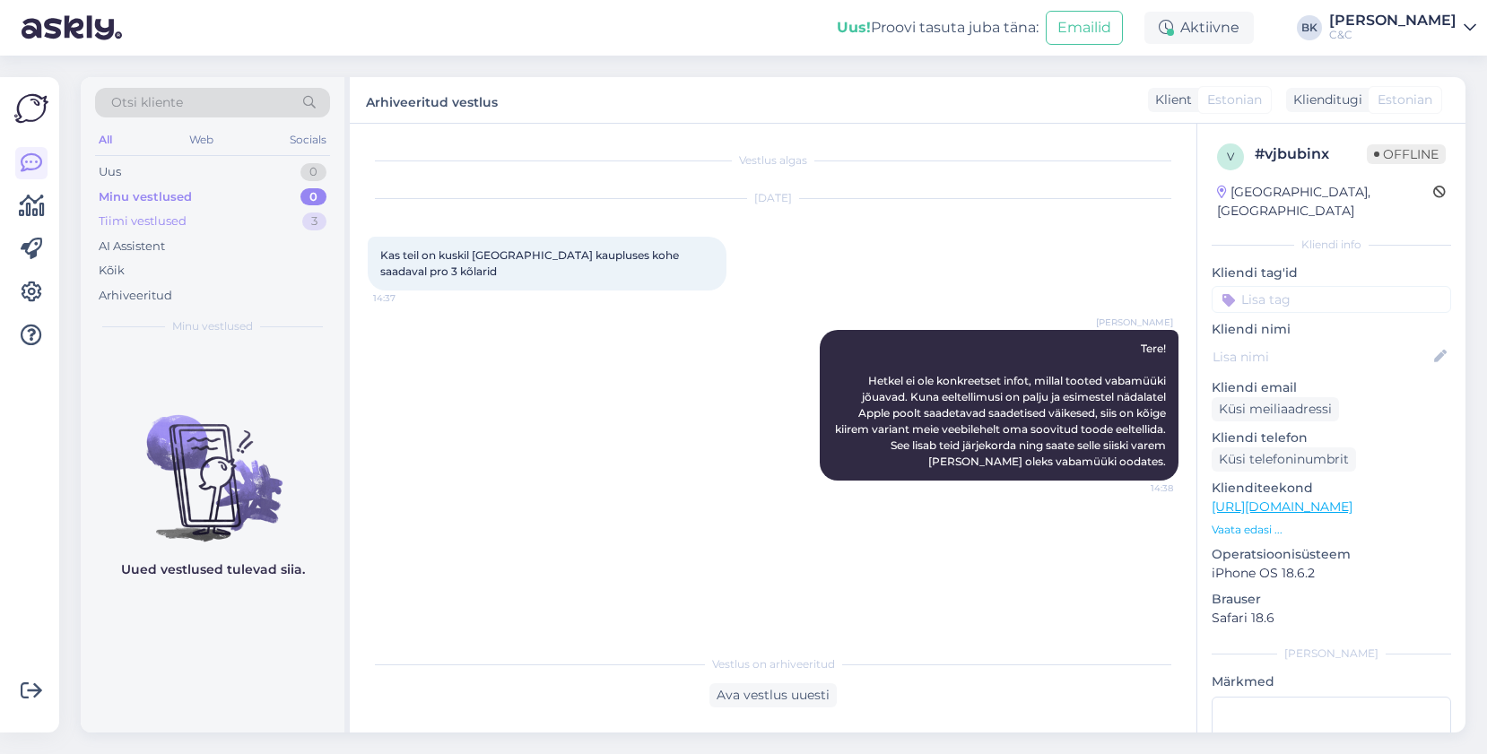
click at [251, 218] on div "Tiimi vestlused 3" at bounding box center [212, 221] width 235 height 25
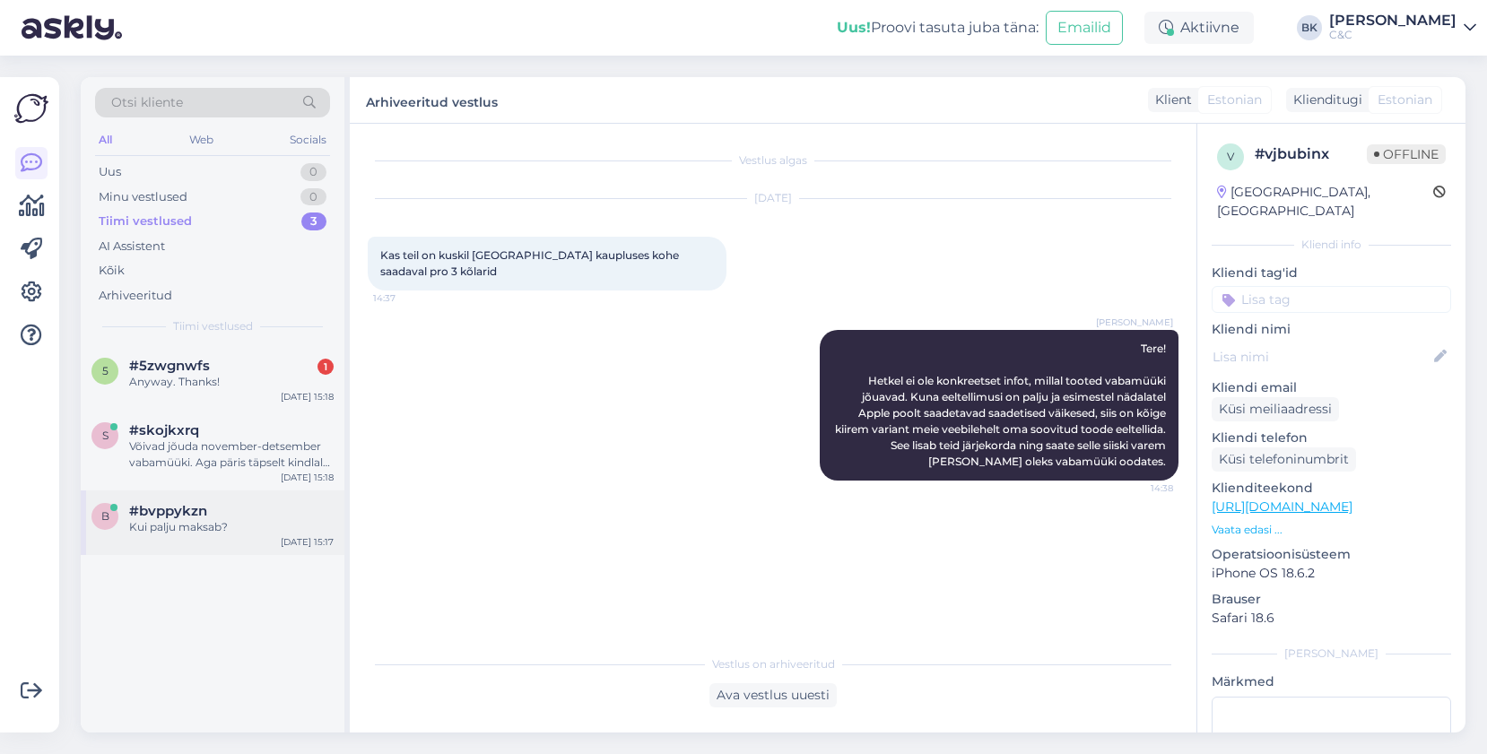
click at [182, 519] on div "Kui palju maksab?" at bounding box center [231, 527] width 205 height 16
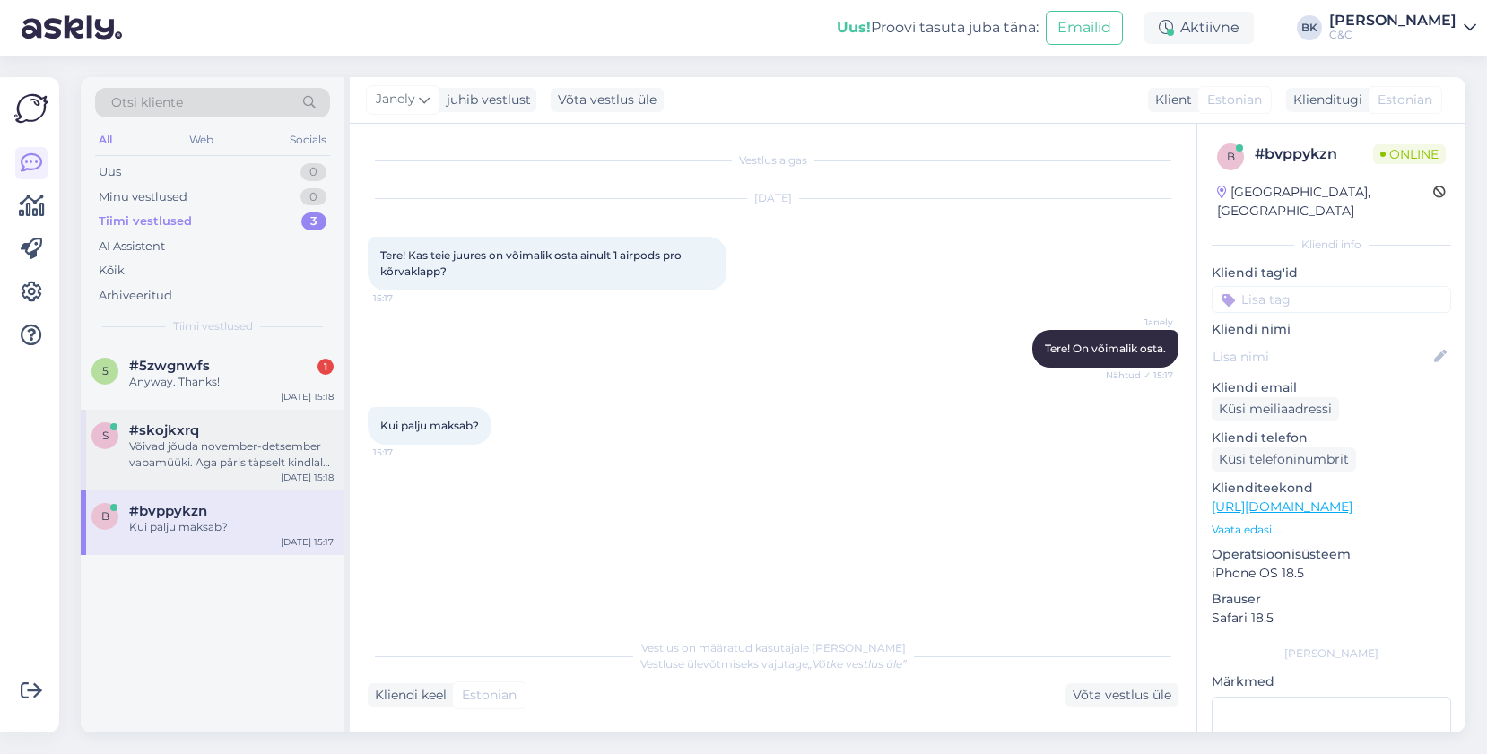
click at [205, 469] on div "Võivad jõuda november-detsember vabamüüki. Aga päris täpselt kindlalt kuupäeva …" at bounding box center [231, 455] width 205 height 32
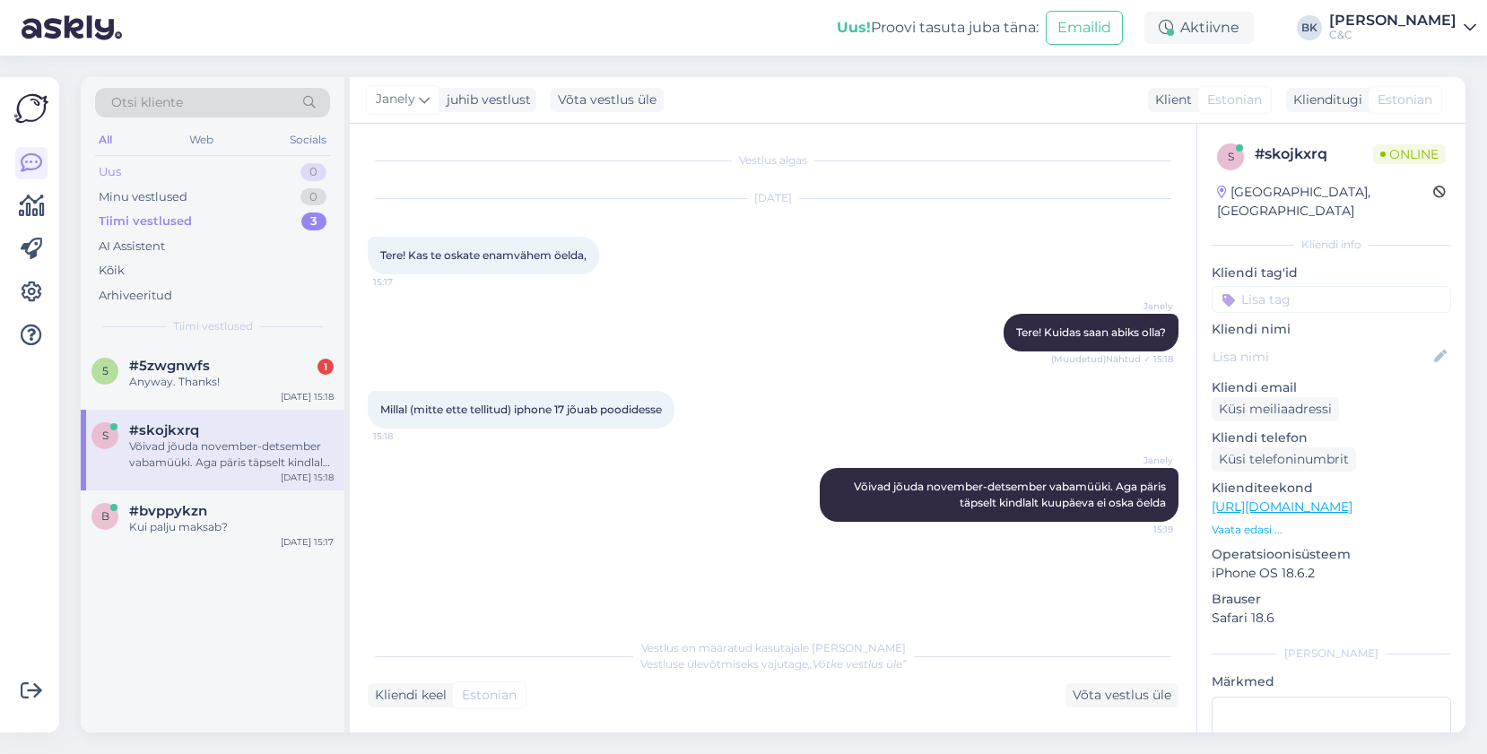
click at [204, 161] on div "Uus 0" at bounding box center [212, 172] width 235 height 25
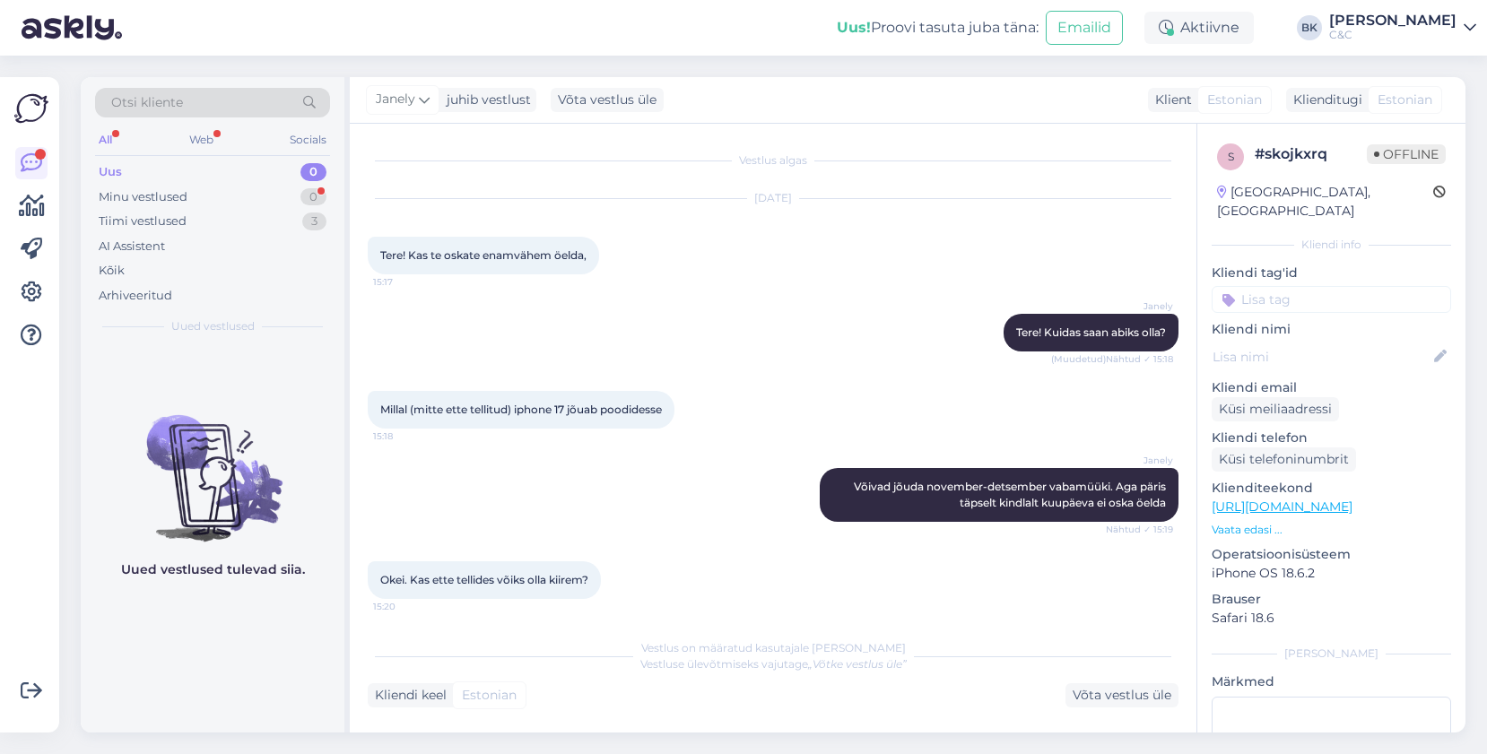
scroll to position [176, 0]
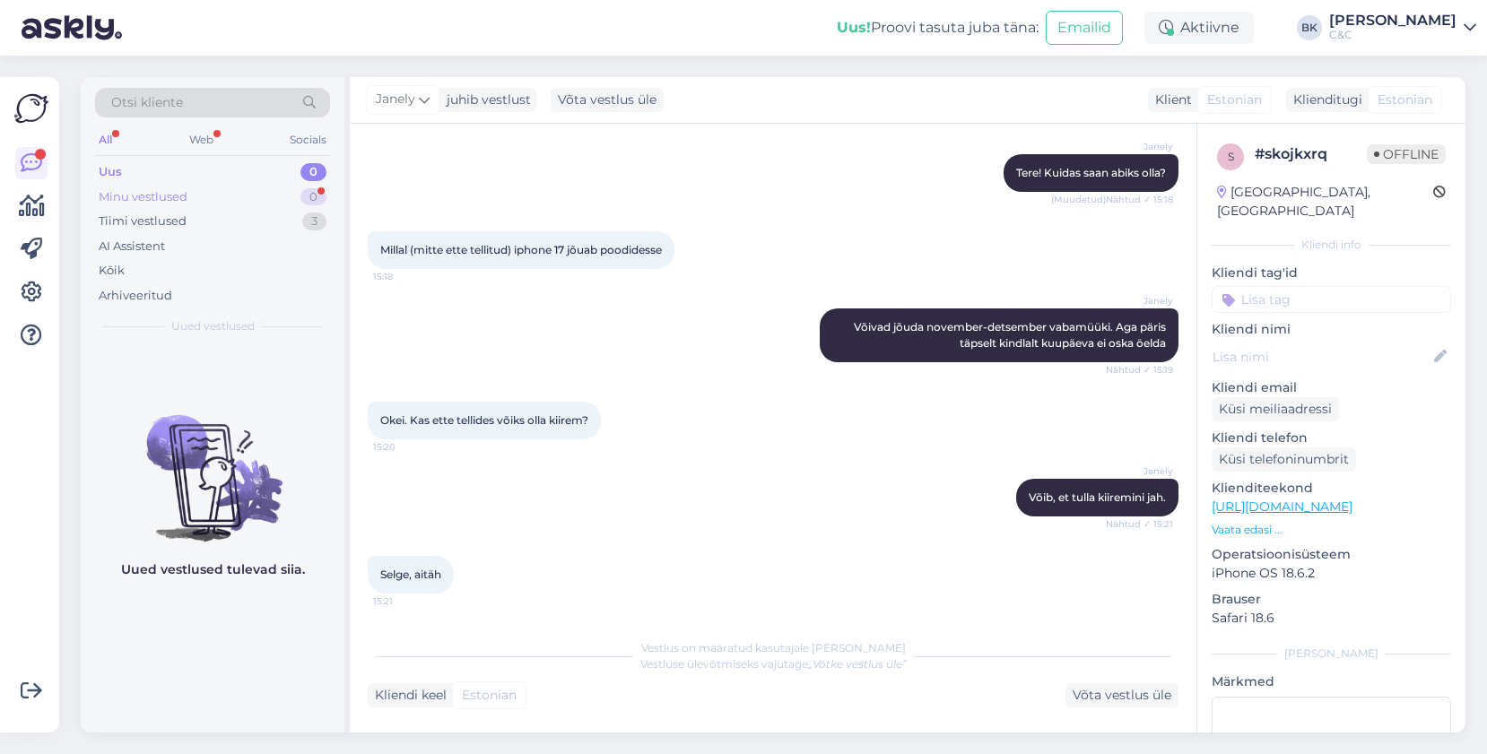
click at [269, 202] on div "Minu vestlused 0" at bounding box center [212, 197] width 235 height 25
click at [229, 170] on div "Uus 1" at bounding box center [212, 172] width 235 height 25
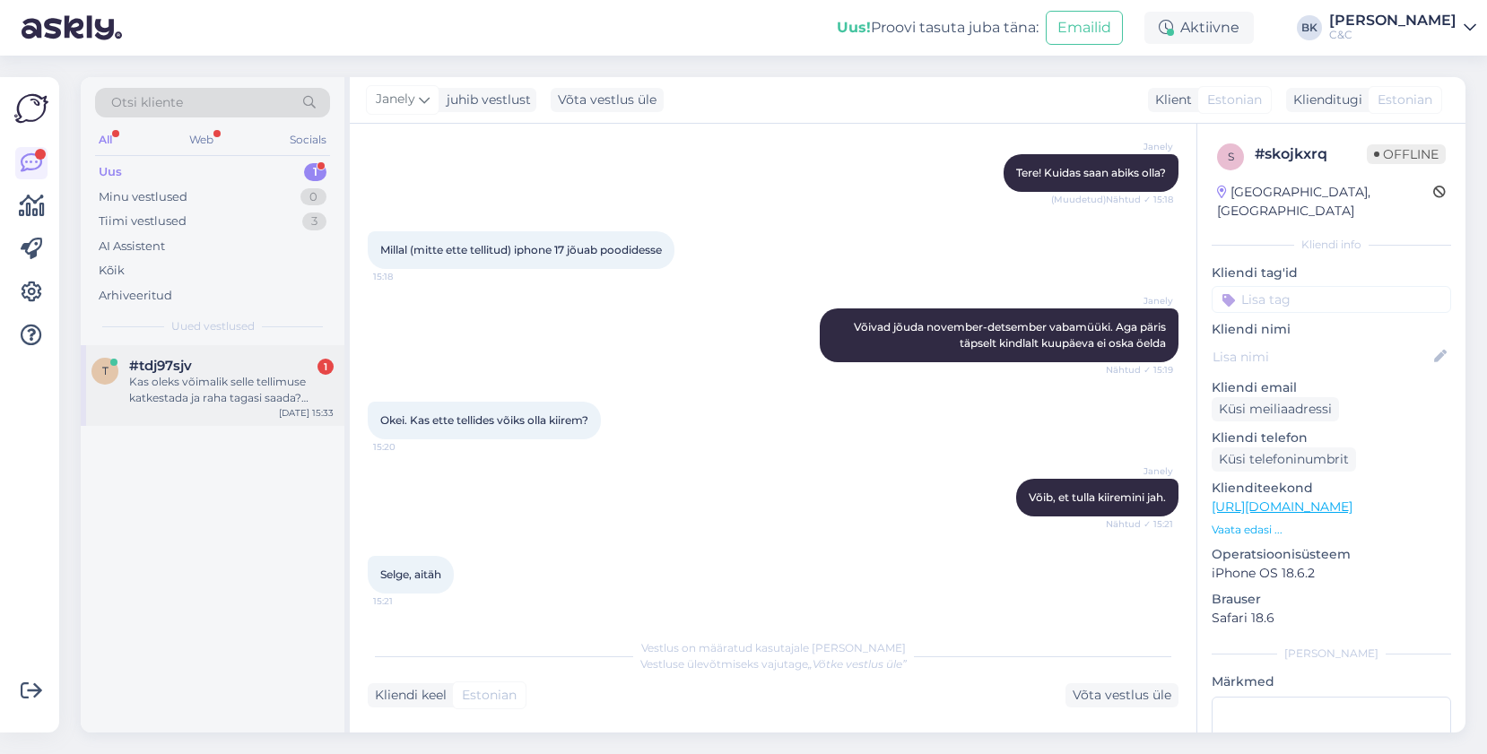
click at [180, 412] on div "t #tdj97sjv 1 Kas oleks võimalik selle tellimuse katkestada ja raha tagasi saad…" at bounding box center [213, 385] width 264 height 81
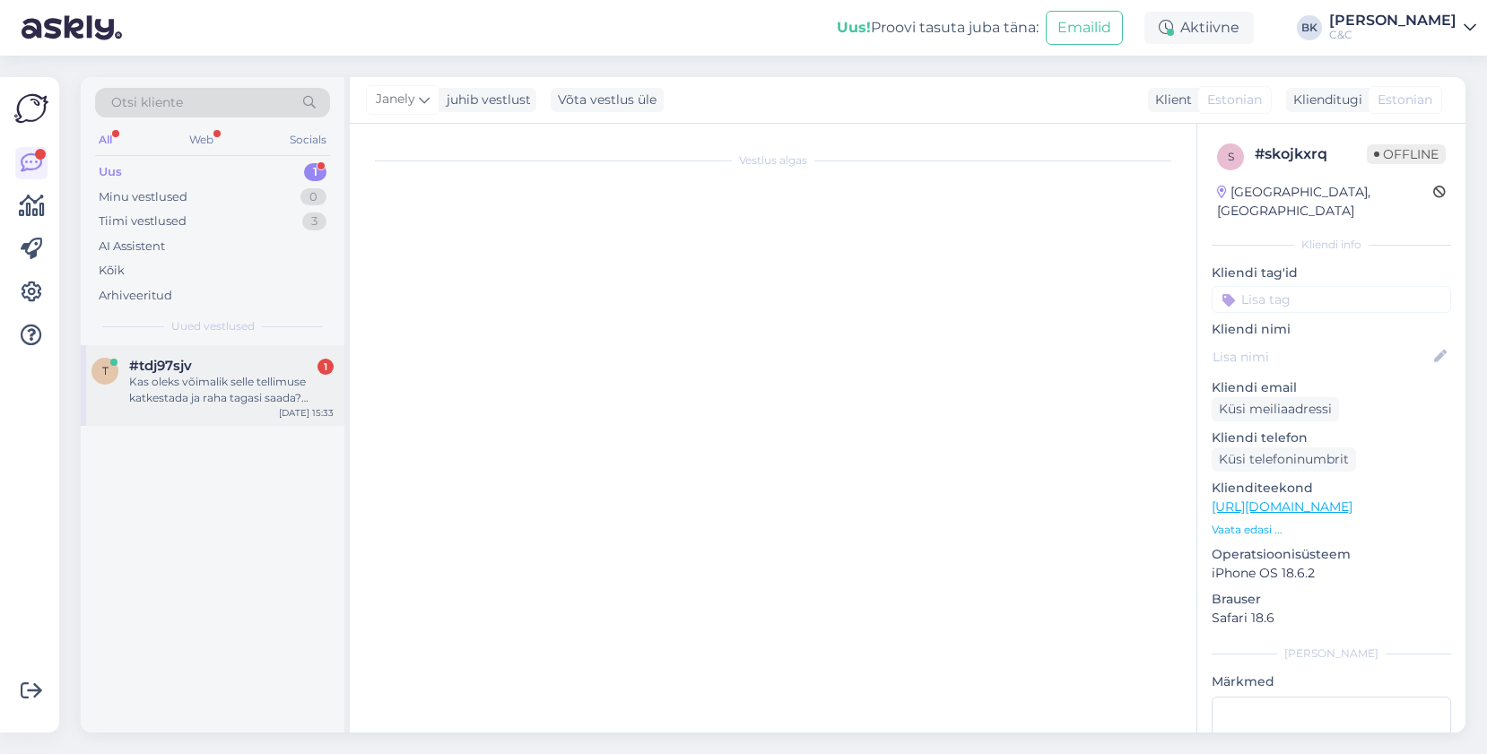
scroll to position [0, 0]
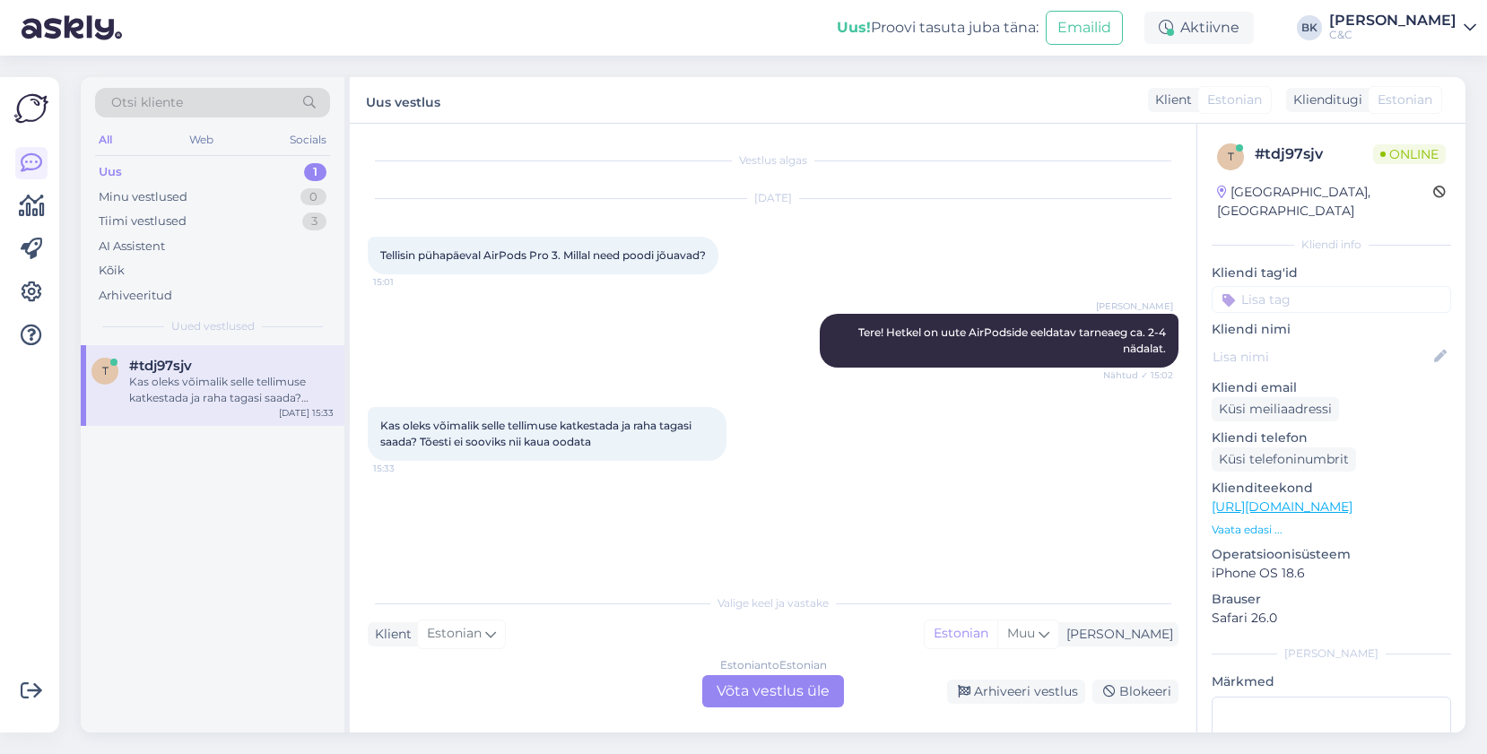
click at [730, 694] on div "Estonian to Estonian Võta vestlus üle" at bounding box center [773, 691] width 142 height 32
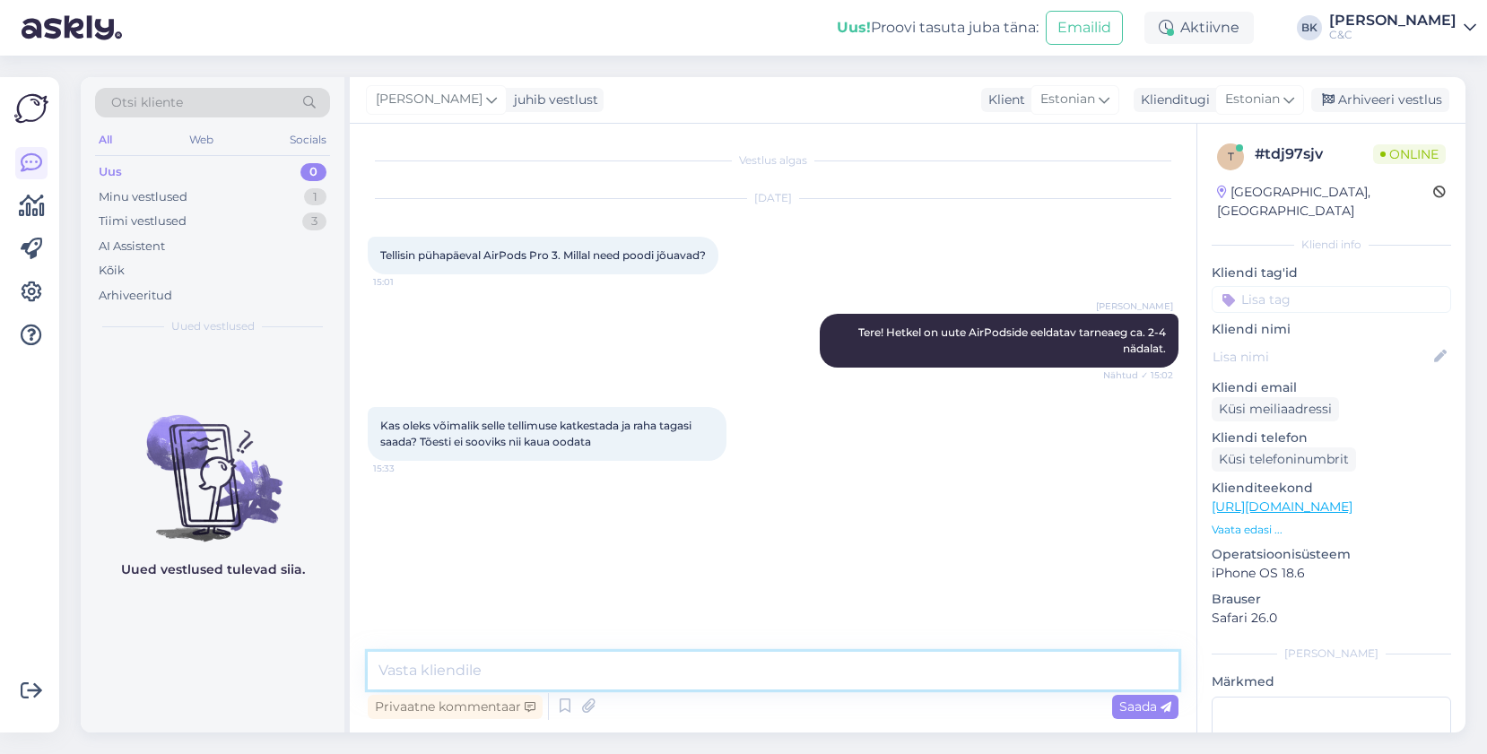
click at [700, 675] on textarea at bounding box center [773, 671] width 811 height 38
type textarea "Ikka saab, kahju, et [PERSON_NAME] otsustanud."
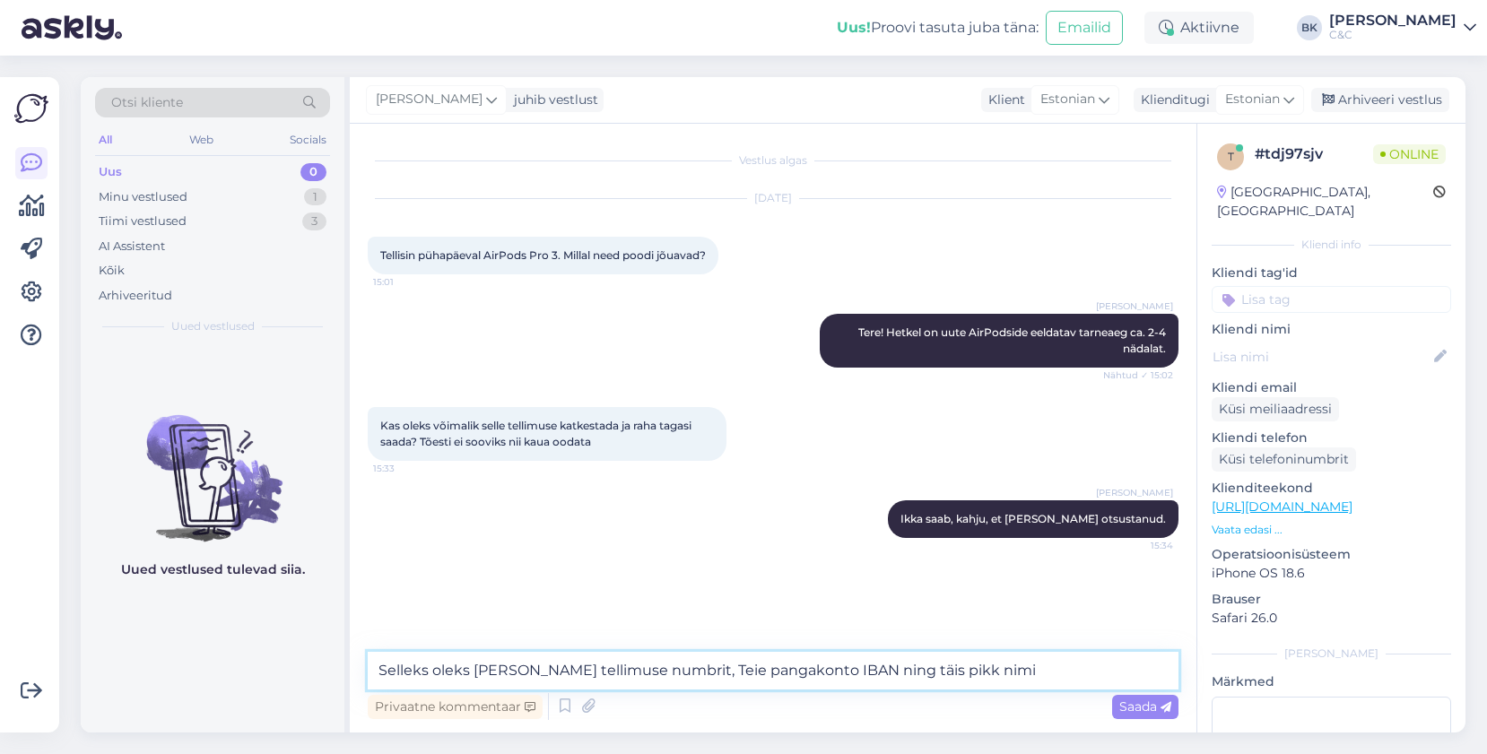
type textarea "Selleks oleks [PERSON_NAME] tellimuse numbrit, Teie pangakonto IBAN ning täis p…"
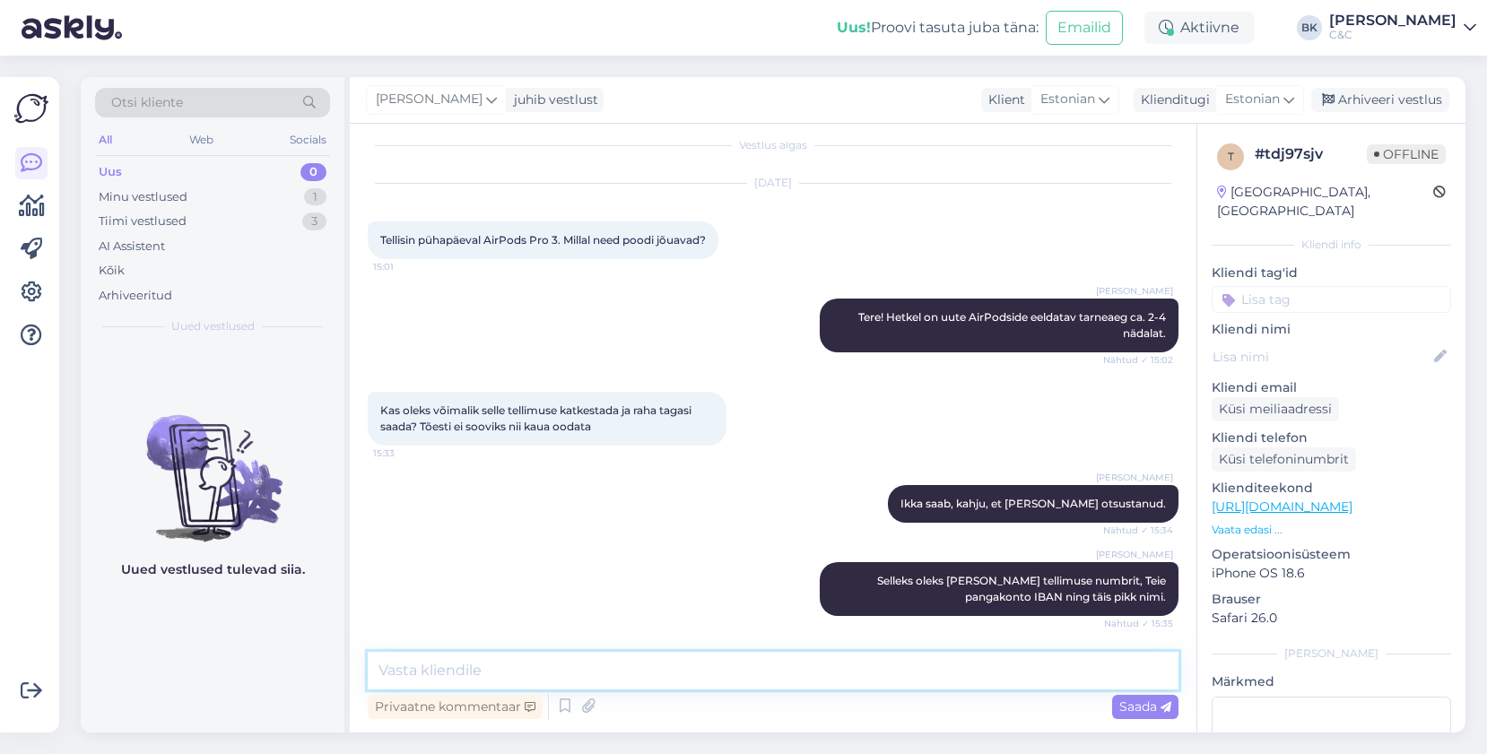
scroll to position [170, 0]
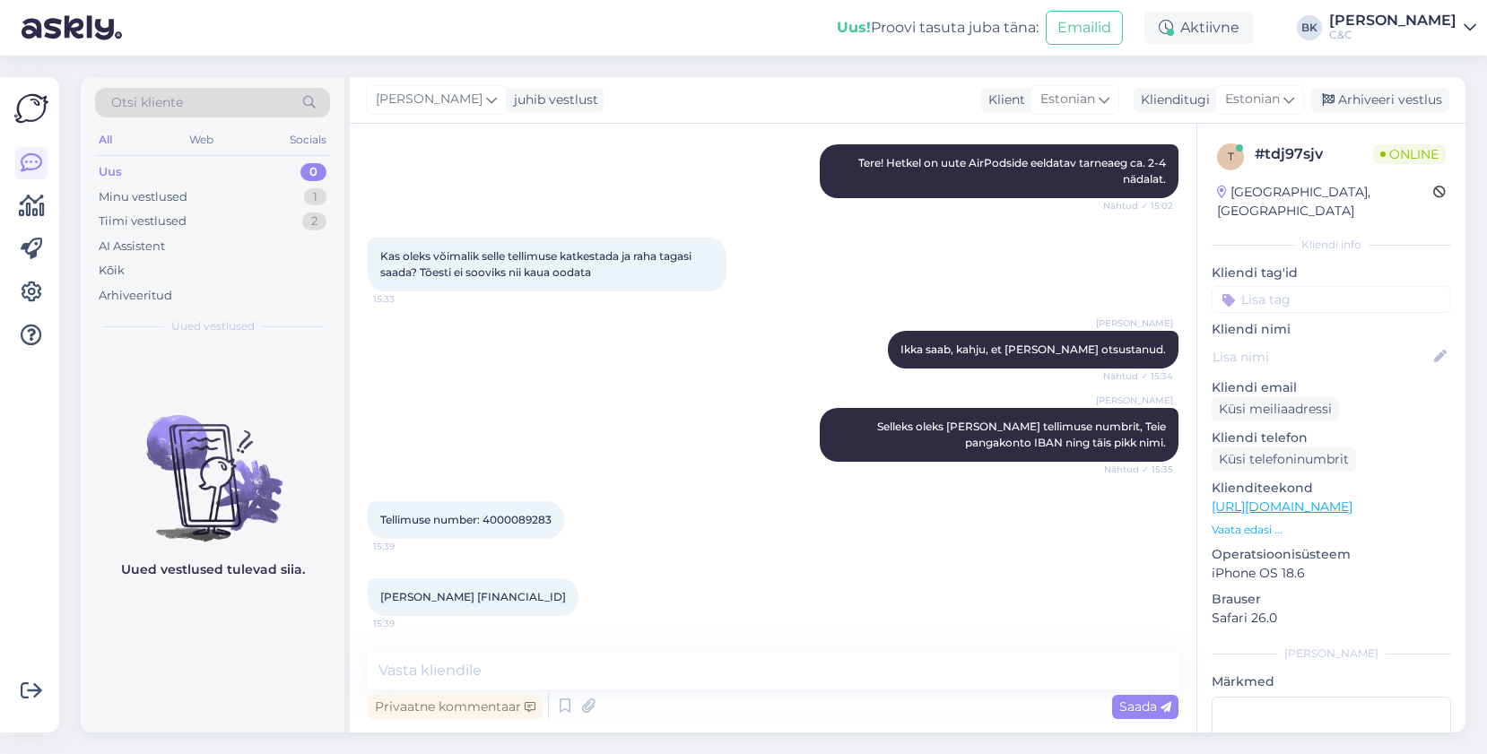
click at [525, 520] on span "Tellimuse number: 4000089283" at bounding box center [465, 519] width 171 height 13
copy div "4000089283 15:39"
click at [703, 673] on textarea at bounding box center [773, 671] width 811 height 38
type textarea "N"
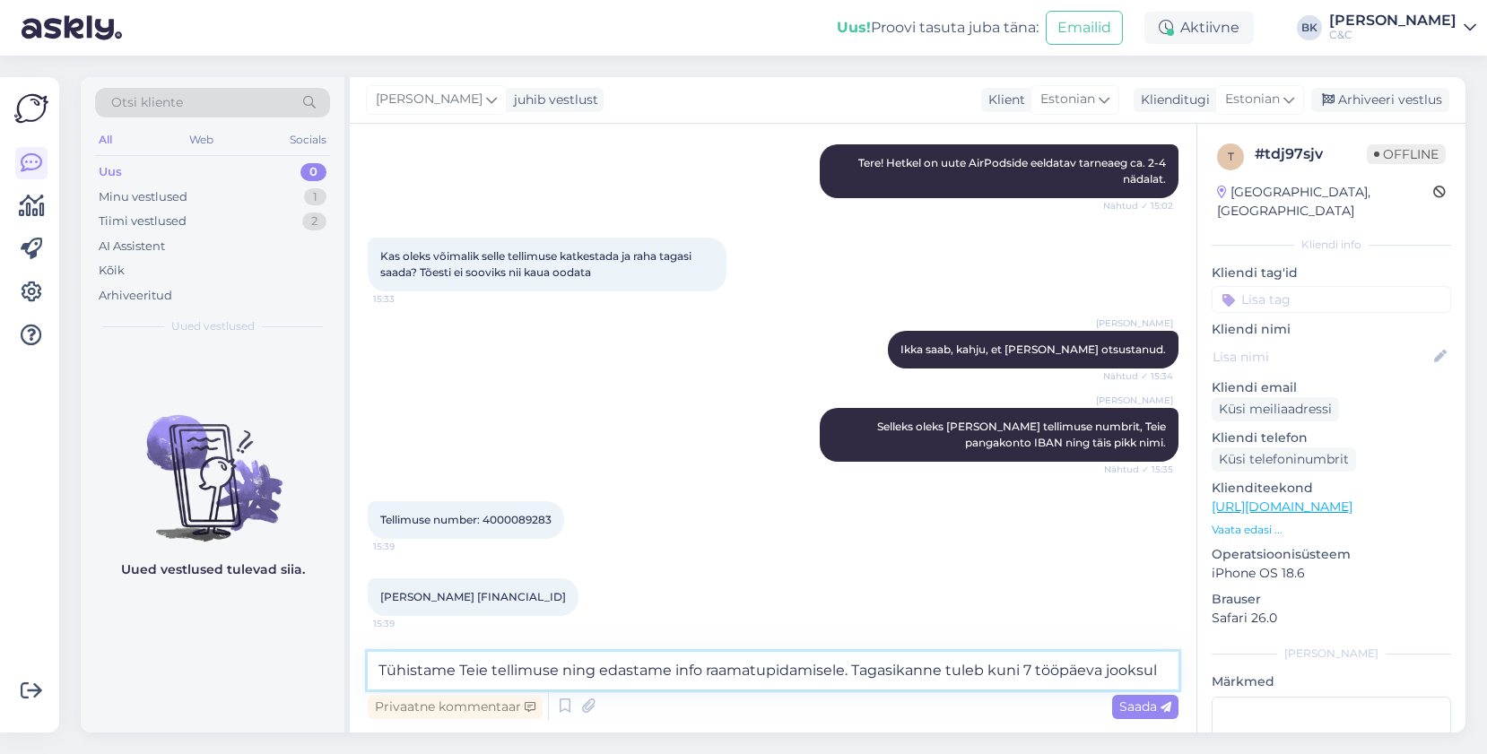
type textarea "Tühistame Teie tellimuse ning edastame info raamatupidamisele. Tagasikanne tule…"
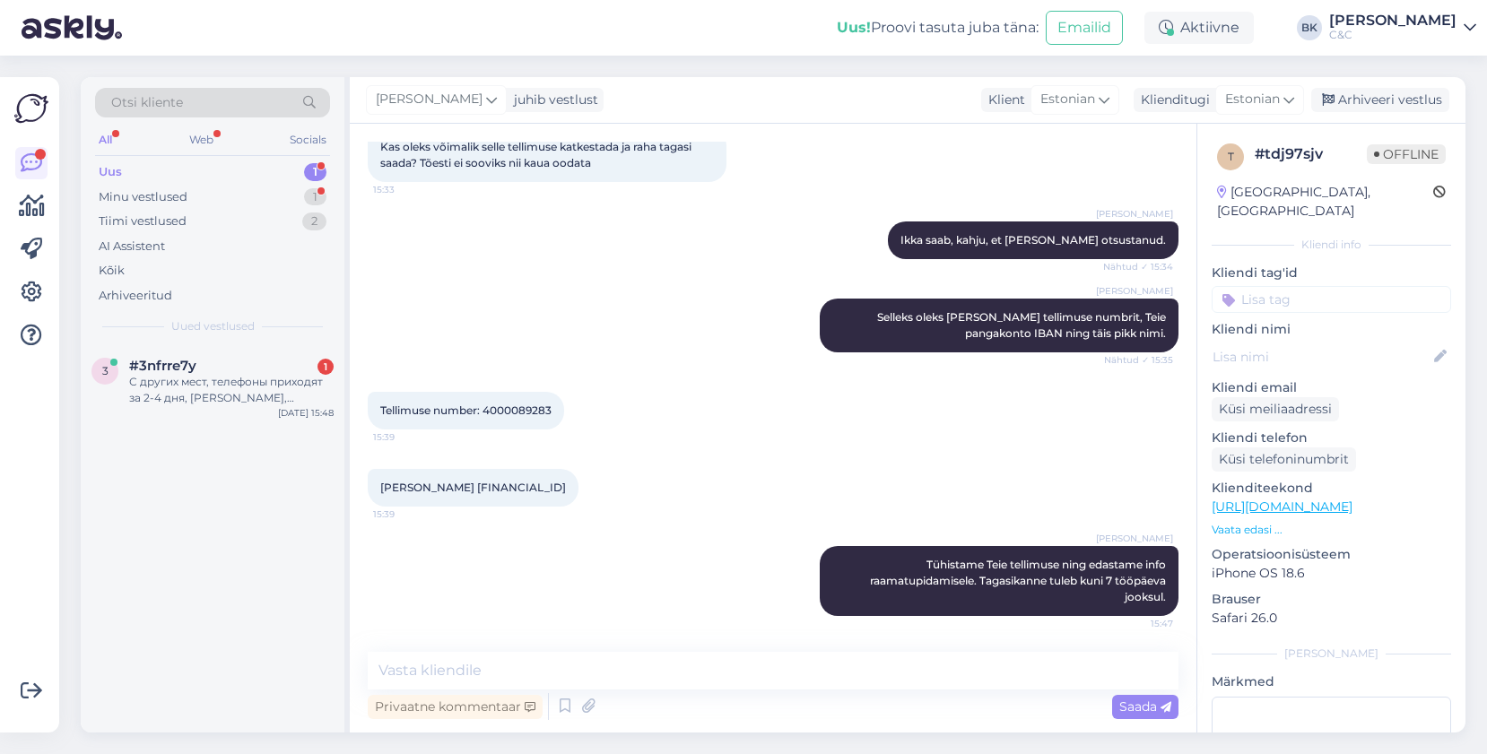
click at [566, 488] on span "[PERSON_NAME] [FINANCIAL_ID]" at bounding box center [473, 487] width 186 height 13
copy div "[FINANCIAL_ID] 15:39"
click at [560, 345] on div "[PERSON_NAME] Selleks oleks [PERSON_NAME] tellimuse numbrit, Teie pangakonto IB…" at bounding box center [773, 325] width 811 height 93
click at [312, 200] on div "1" at bounding box center [315, 197] width 22 height 18
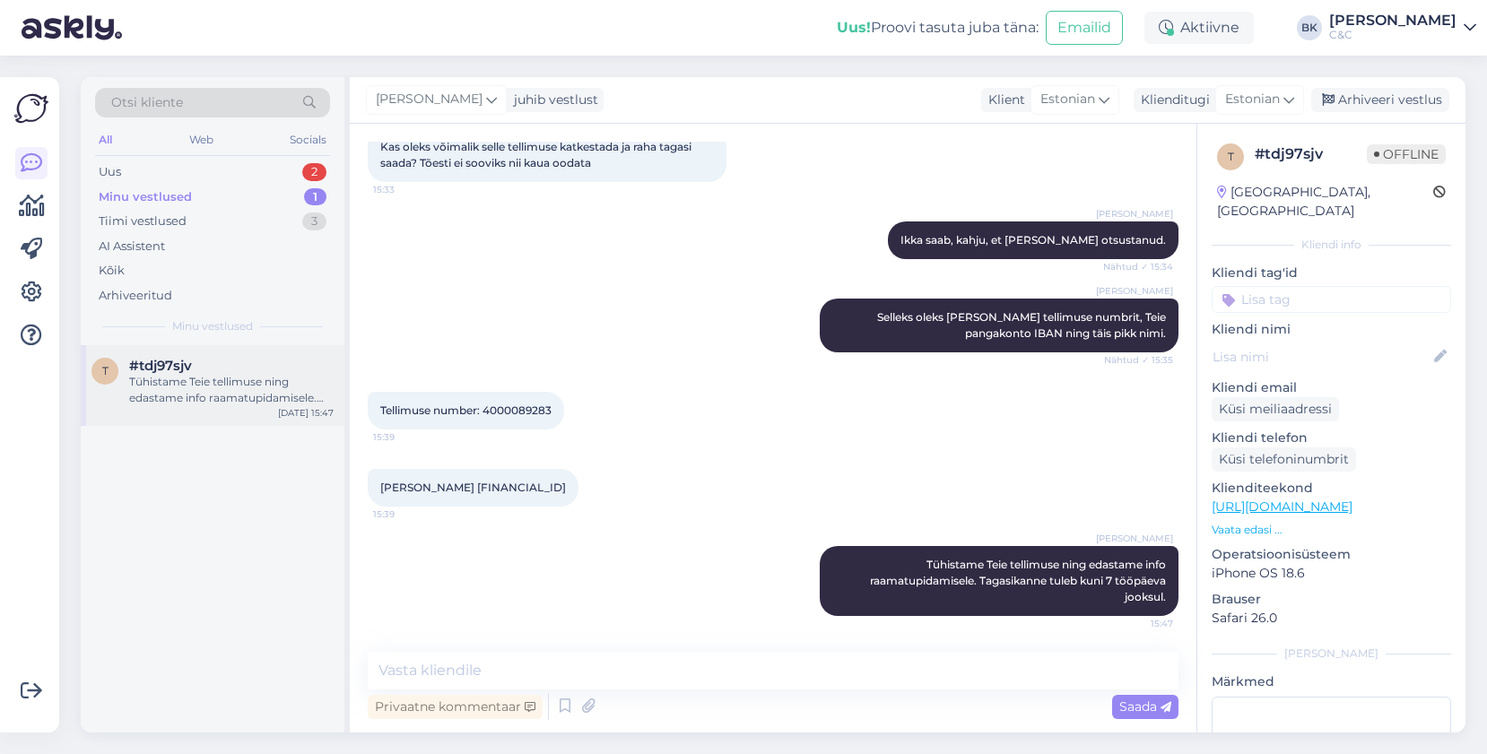
click at [307, 375] on div "Tühistame Teie tellimuse ning edastame info raamatupidamisele. Tagasikanne tule…" at bounding box center [231, 390] width 205 height 32
